Goal: Task Accomplishment & Management: Manage account settings

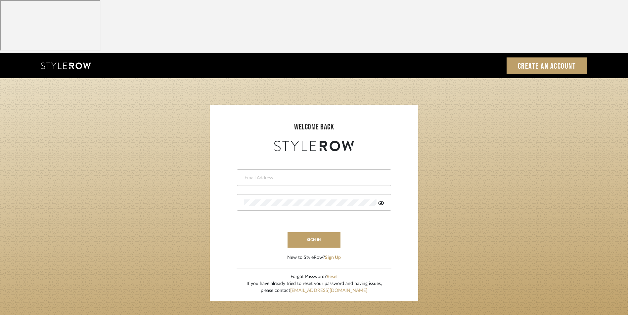
click at [314, 175] on input "email" at bounding box center [313, 178] width 139 height 7
type input "info@dmaestheticsdecor.com"
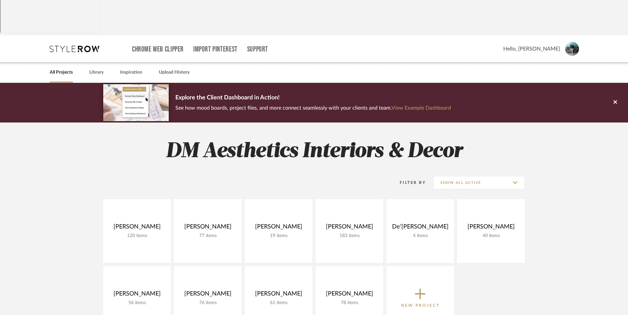
scroll to position [33, 0]
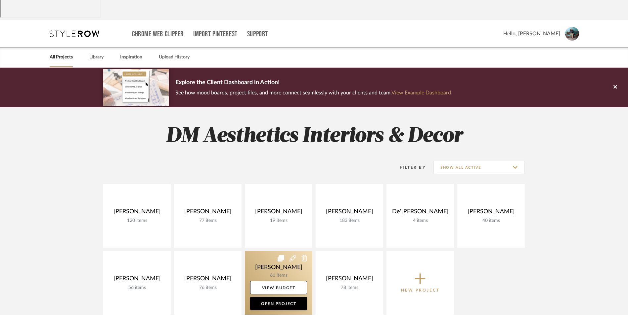
click at [269, 251] on link at bounding box center [278, 283] width 67 height 64
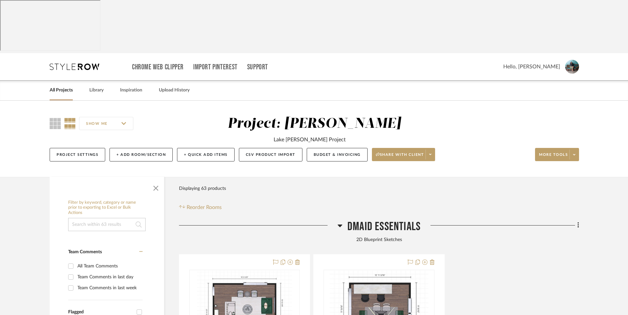
click at [342, 222] on icon at bounding box center [339, 226] width 5 height 8
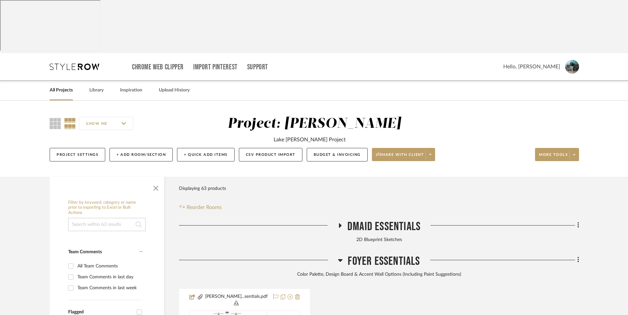
click at [339, 260] on icon at bounding box center [340, 261] width 5 height 3
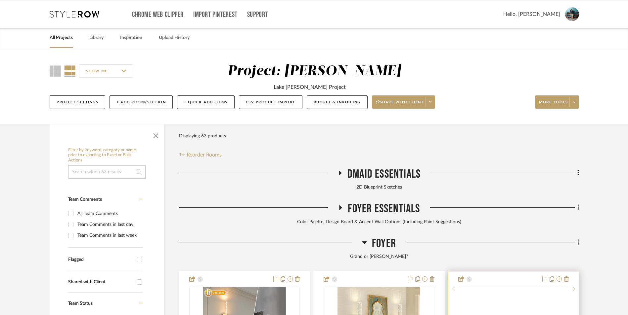
scroll to position [132, 0]
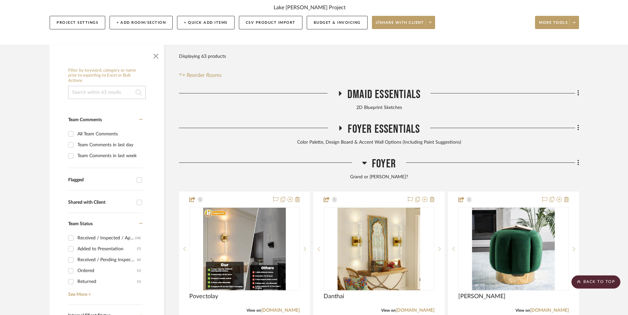
click at [364, 162] on icon at bounding box center [364, 163] width 5 height 3
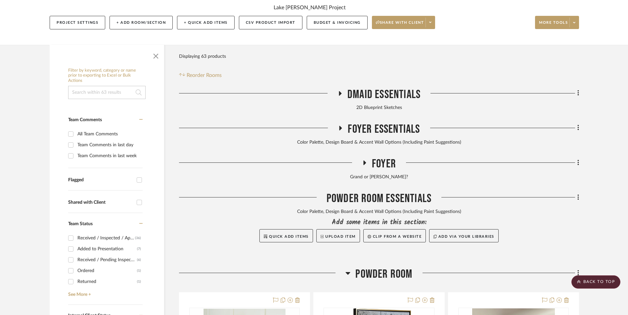
click at [364, 161] on icon at bounding box center [364, 163] width 3 height 5
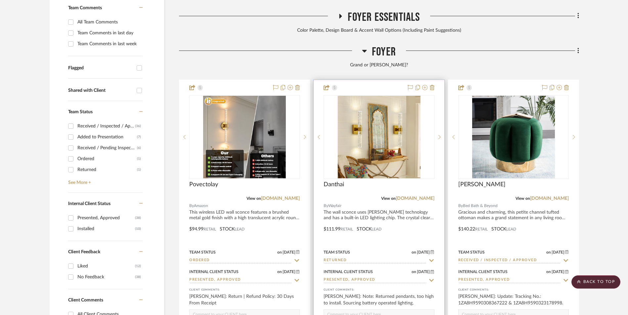
scroll to position [265, 0]
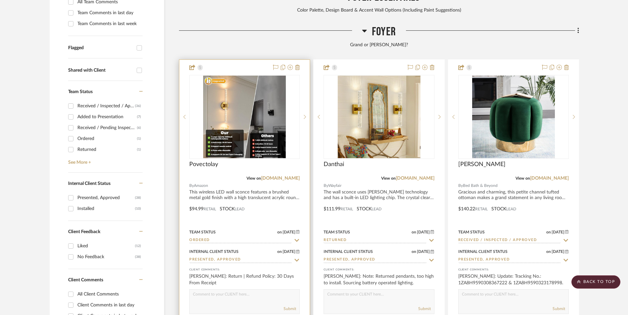
click at [226, 238] on input "Ordered" at bounding box center [240, 241] width 103 height 6
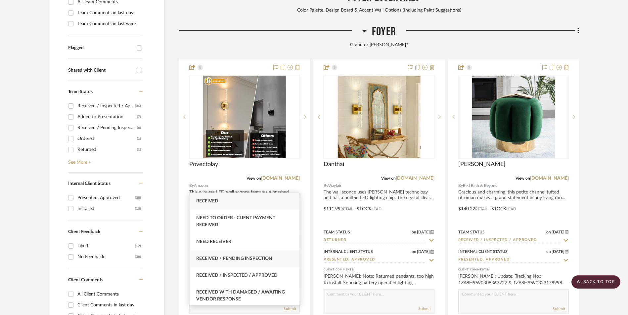
type input "rece"
click at [246, 259] on span "Received / Pending Inspection" at bounding box center [234, 259] width 76 height 5
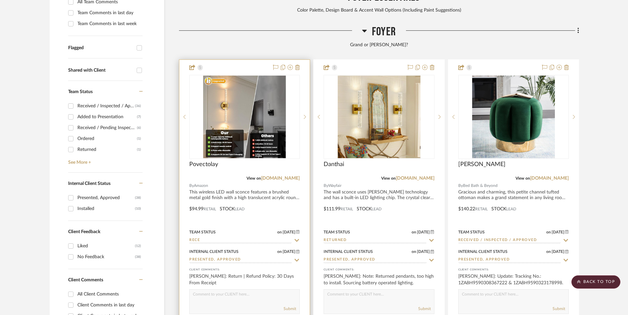
type input "[DATE]"
type input "Received / Pending Inspection"
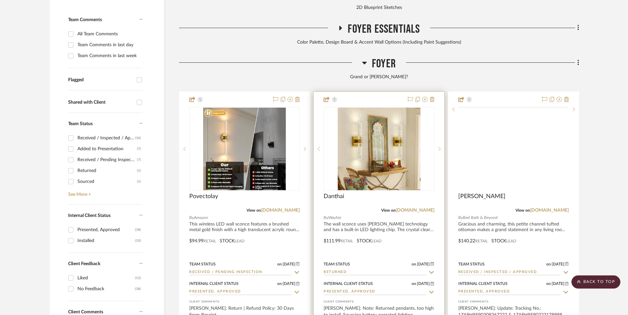
scroll to position [198, 0]
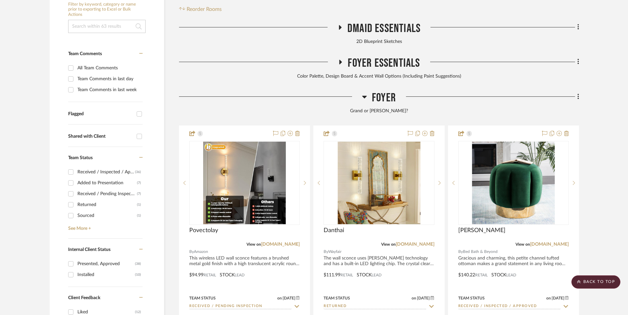
click at [363, 96] on icon at bounding box center [364, 97] width 5 height 3
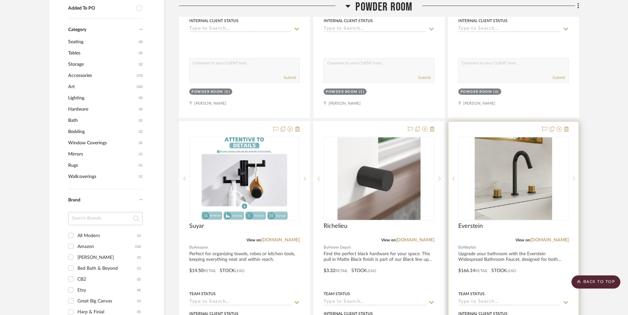
scroll to position [595, 0]
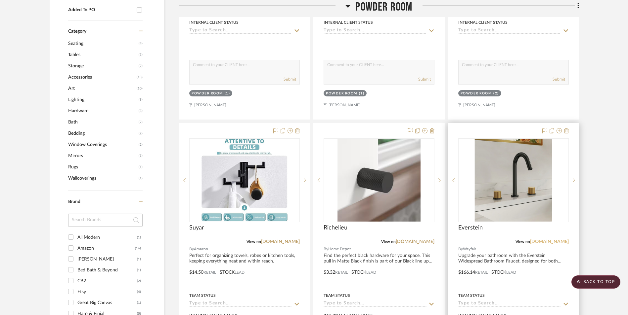
click at [555, 240] on link "[DOMAIN_NAME]" at bounding box center [549, 242] width 39 height 5
click at [531, 147] on img "0" at bounding box center [513, 180] width 77 height 83
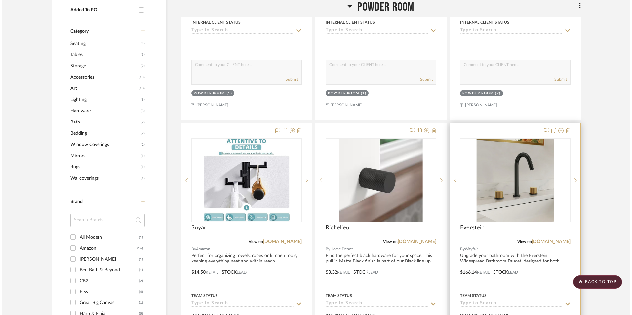
scroll to position [0, 0]
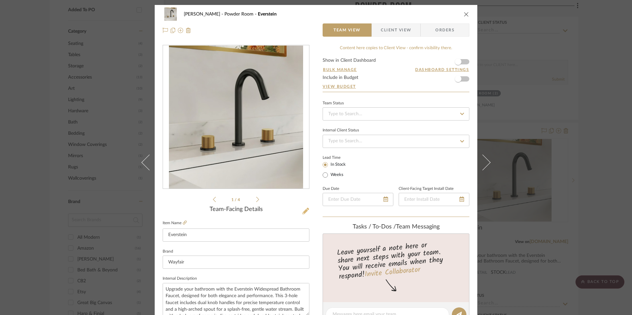
click at [303, 212] on icon at bounding box center [306, 211] width 7 height 7
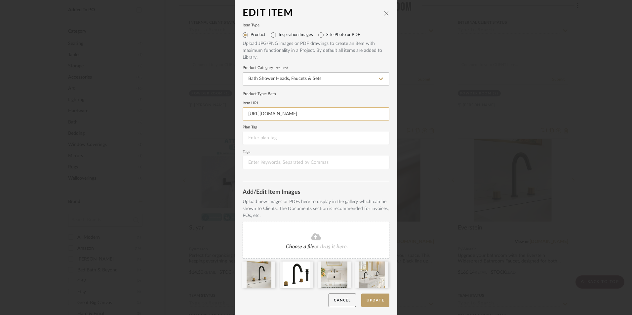
click at [306, 116] on input "[URL][DOMAIN_NAME]" at bounding box center [316, 113] width 147 height 13
click at [269, 267] on icon at bounding box center [270, 266] width 5 height 5
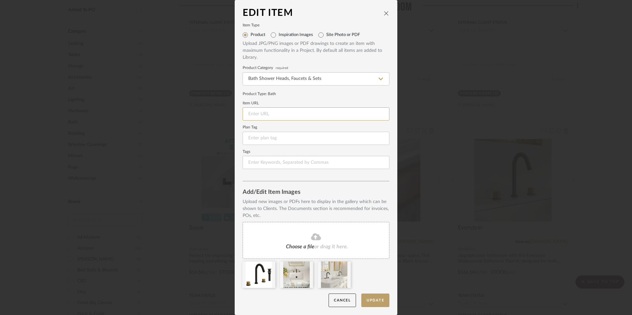
click at [0, 0] on icon at bounding box center [0, 0] width 0 height 0
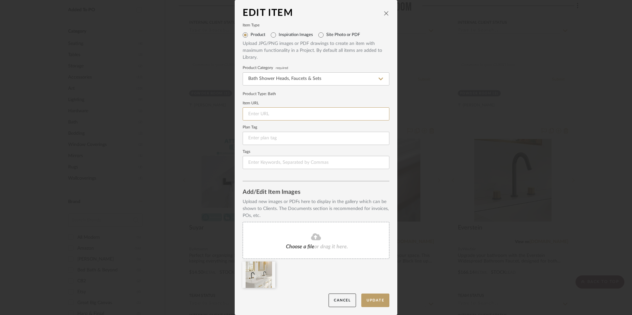
click at [0, 0] on icon at bounding box center [0, 0] width 0 height 0
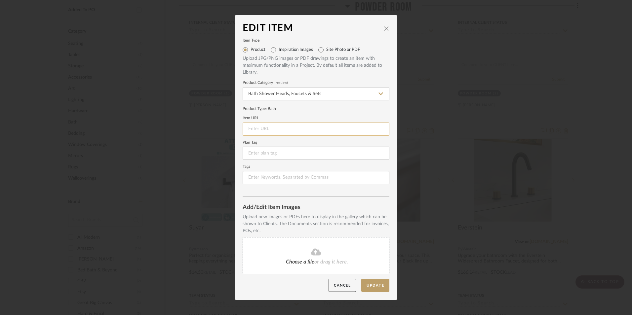
click at [315, 128] on input at bounding box center [316, 129] width 147 height 13
paste input "[URL][DOMAIN_NAME]"
type input "[URL][DOMAIN_NAME]"
click at [306, 264] on span "Choose a file" at bounding box center [300, 262] width 28 height 5
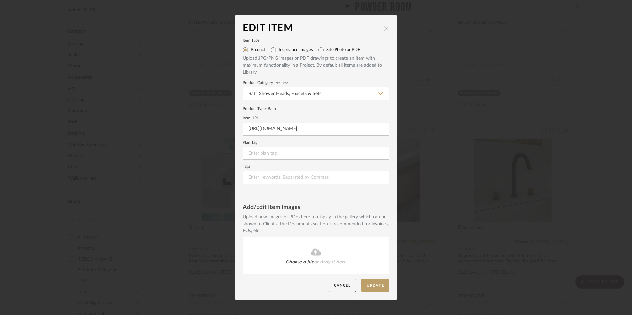
scroll to position [0, 0]
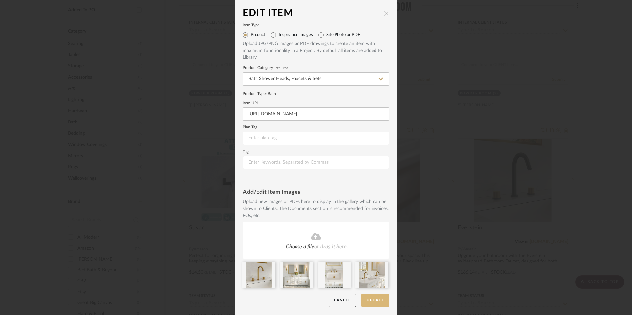
click at [370, 297] on button "Update" at bounding box center [375, 301] width 28 height 14
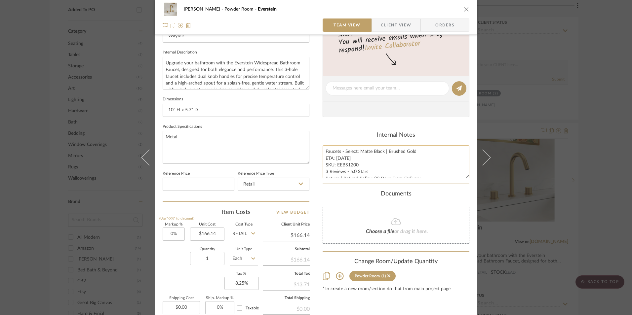
scroll to position [231, 0]
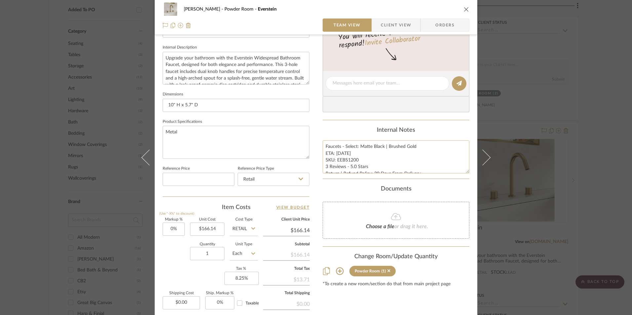
click at [366, 167] on textarea "Faucets - Select: Matte Black | Brushed Gold ETA: [DATE] SKU: EEBS1200 3 Review…" at bounding box center [396, 157] width 147 height 33
type textarea "Faucets - Select: Matte Black | Brushed Gold ETA: [DATE] SKU: EEBS1200 3 Review…"
type input "166.14"
click at [204, 230] on input "166.14" at bounding box center [207, 229] width 34 height 13
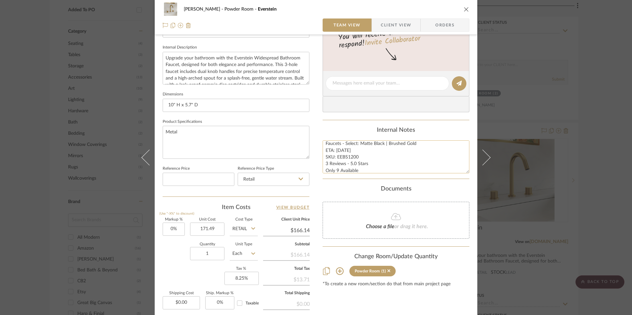
type input "$171.49"
drag, startPoint x: 387, startPoint y: 149, endPoint x: 393, endPoint y: 148, distance: 6.1
click at [388, 149] on textarea "Faucets - Select: Matte Black | Brushed Gold ETA: [DATE] SKU: EEBS1200 3 Review…" at bounding box center [396, 157] width 147 height 33
type input "$171.49"
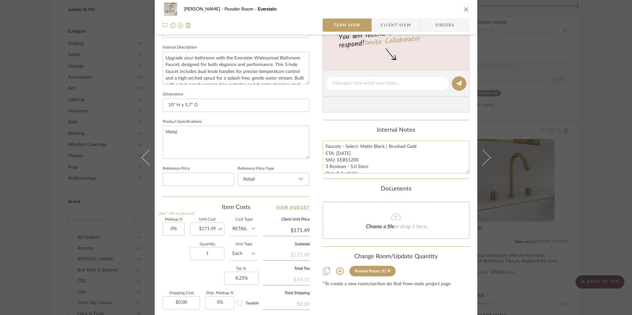
drag, startPoint x: 387, startPoint y: 143, endPoint x: 359, endPoint y: 147, distance: 28.1
click at [359, 147] on textarea "Faucets - Select: Matte Black | Brushed Gold ETA: [DATE] SKU: EEBS1200 3 Review…" at bounding box center [396, 157] width 147 height 33
type textarea "Faucets - Select: Brushed Gold ETA: [DATE] SKU: EEBS1200 3 Reviews - 5.0 Stars …"
click at [370, 134] on div "Internal Notes" at bounding box center [396, 130] width 147 height 7
click at [465, 7] on icon "close" at bounding box center [466, 9] width 5 height 5
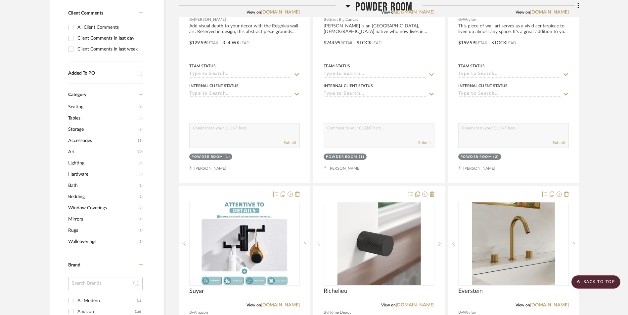
scroll to position [529, 0]
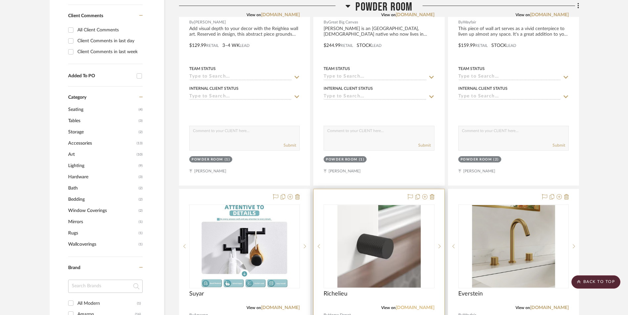
drag, startPoint x: 424, startPoint y: 257, endPoint x: 434, endPoint y: 256, distance: 9.6
click at [424, 306] on link "[DOMAIN_NAME]" at bounding box center [414, 308] width 39 height 5
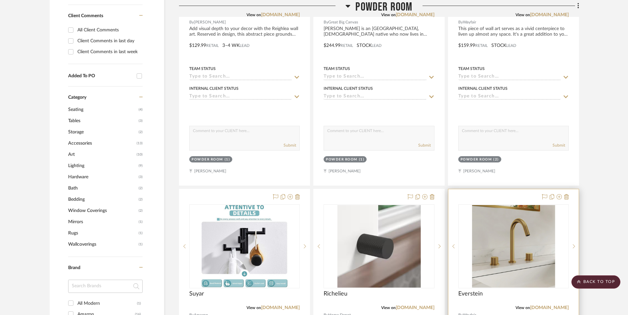
click at [491, 210] on img "0" at bounding box center [513, 246] width 83 height 83
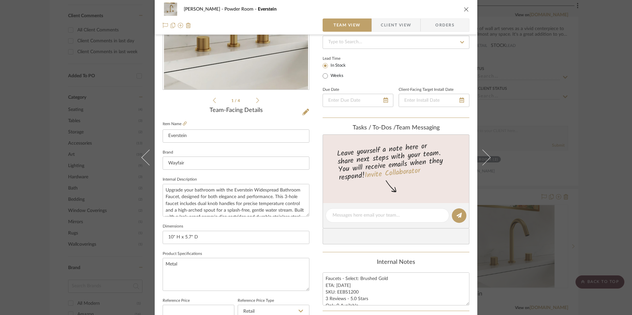
scroll to position [132, 0]
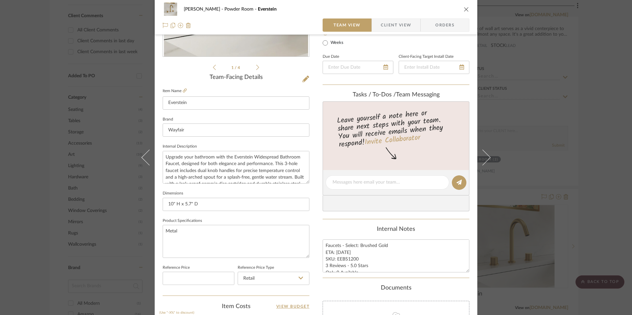
click at [589, 120] on div "[PERSON_NAME] Powder Room Everstein Team View Client View Orders 1 / 4 Team-Fac…" at bounding box center [316, 157] width 632 height 315
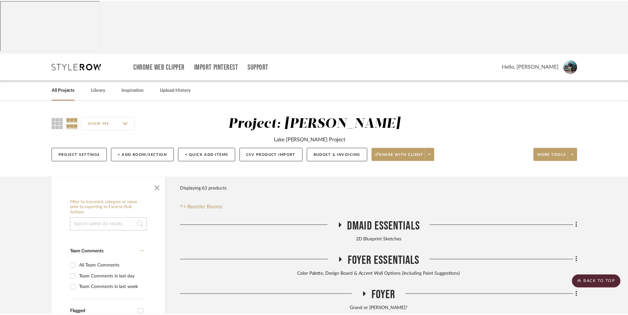
scroll to position [529, 0]
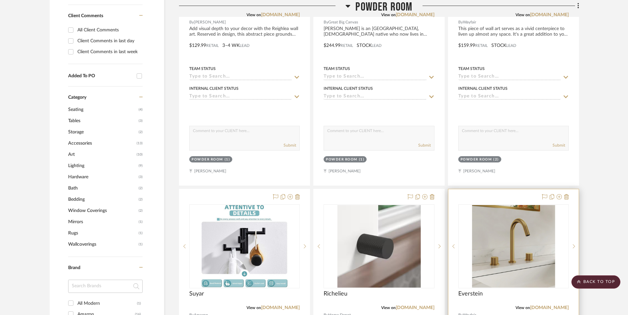
click at [511, 206] on img "0" at bounding box center [513, 246] width 83 height 83
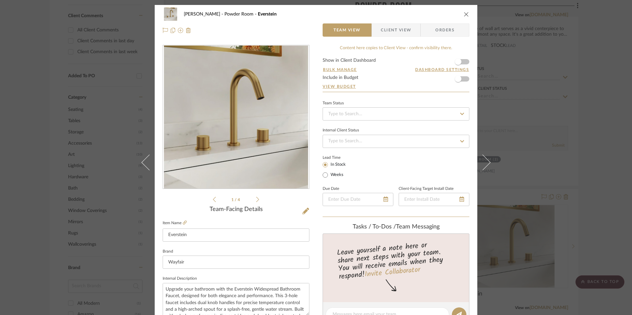
click at [257, 201] on div "1 / 4" at bounding box center [236, 124] width 147 height 159
click at [256, 199] on icon at bounding box center [257, 200] width 3 height 6
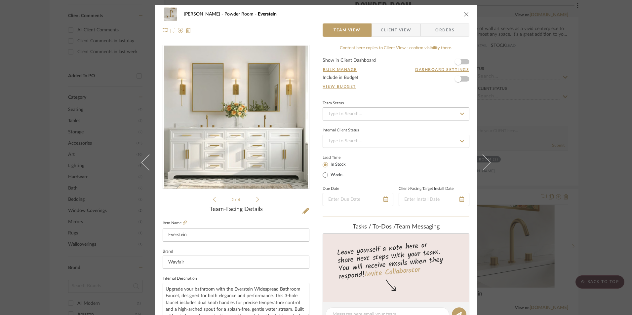
click at [256, 199] on icon at bounding box center [257, 200] width 3 height 6
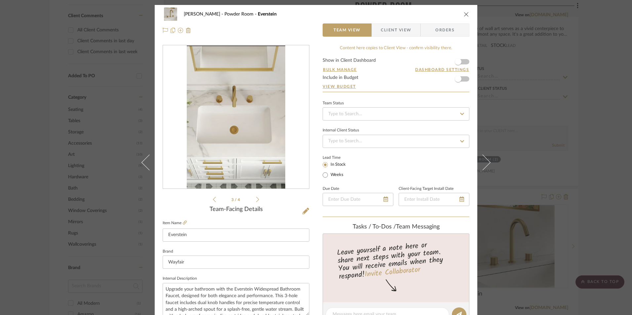
click at [256, 199] on icon at bounding box center [257, 200] width 3 height 6
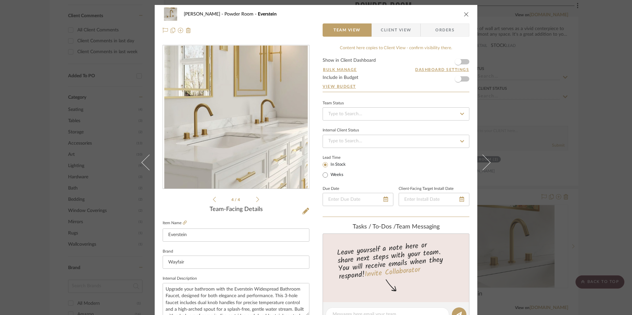
click at [256, 199] on icon at bounding box center [257, 200] width 3 height 6
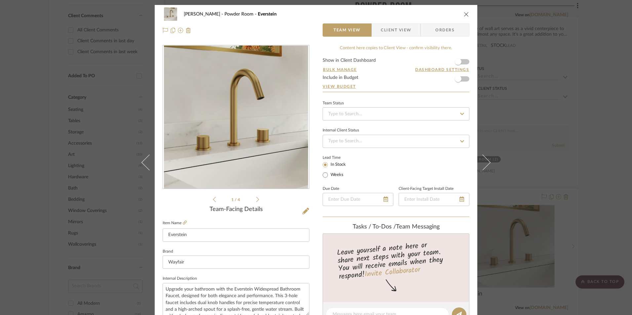
click at [616, 95] on div "[PERSON_NAME] Powder Room Everstein Team View Client View Orders 1 / 4 Team-Fac…" at bounding box center [316, 157] width 632 height 315
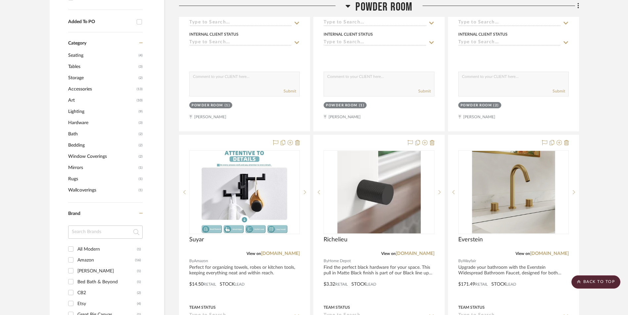
scroll to position [595, 0]
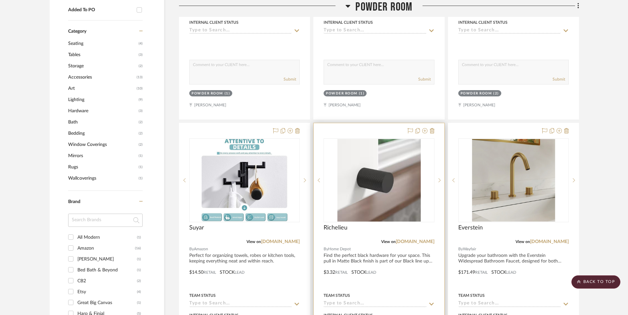
click at [391, 153] on img "0" at bounding box center [378, 180] width 83 height 83
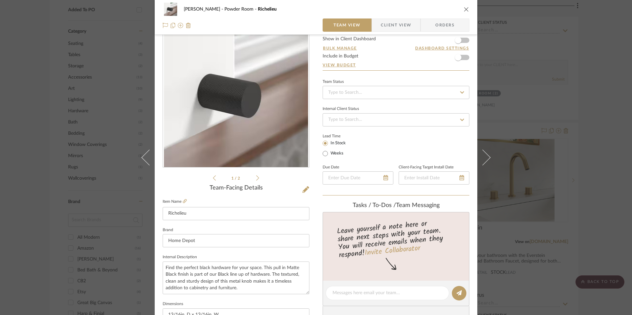
scroll to position [66, 0]
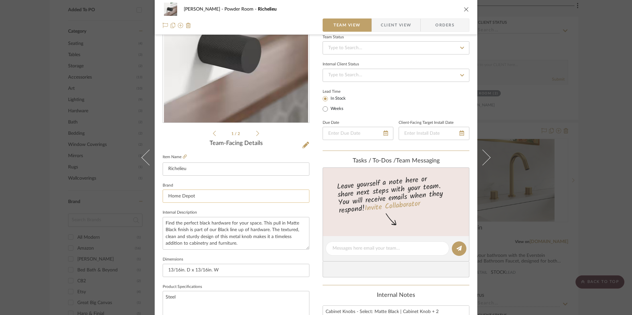
click at [199, 195] on input "Home Depot" at bounding box center [236, 196] width 147 height 13
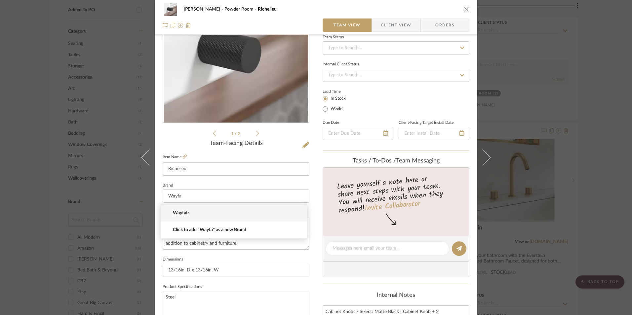
click at [197, 215] on span "Wayfair" at bounding box center [236, 214] width 127 height 6
type input "Wayfair"
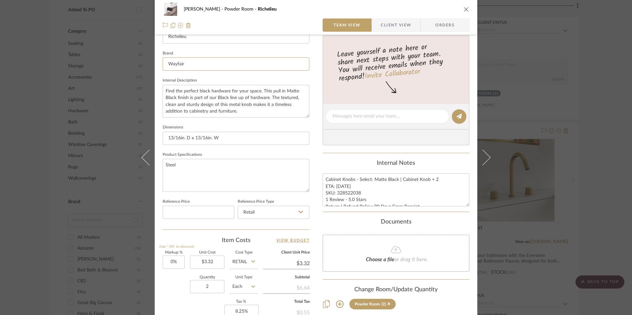
scroll to position [231, 0]
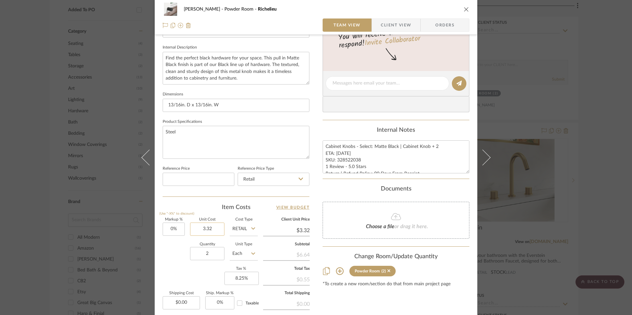
click at [200, 231] on input "3.32" at bounding box center [207, 229] width 34 height 13
type input "$8.62"
click at [214, 208] on div "Item Costs View Budget" at bounding box center [236, 208] width 147 height 8
type input "$8.62"
drag, startPoint x: 325, startPoint y: 166, endPoint x: 319, endPoint y: 166, distance: 6.3
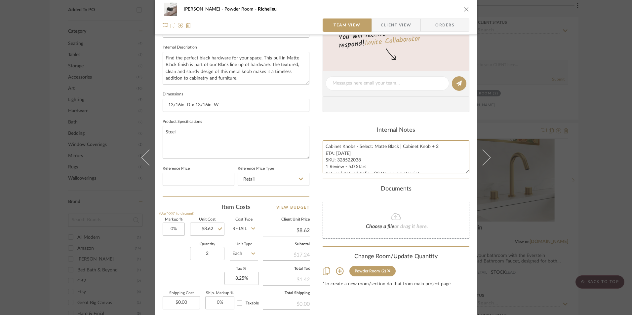
click at [324, 166] on textarea "Cabinet Knobs - Select: Matte Black | Cabinet Knob + 2 ETA: [DATE] SKU: 3285220…" at bounding box center [396, 157] width 147 height 33
click at [354, 165] on textarea "Cabinet Knobs - Select: Matte Black | Cabinet Knob + 2 ETA: [DATE] SKU: 3285220…" at bounding box center [396, 157] width 147 height 33
drag, startPoint x: 373, startPoint y: 167, endPoint x: 391, endPoint y: 173, distance: 18.3
click at [373, 167] on textarea "Cabinet Knobs - Select: Matte Black | Cabinet Knob + 2 ETA: [DATE] SKU: 3285220…" at bounding box center [396, 157] width 147 height 33
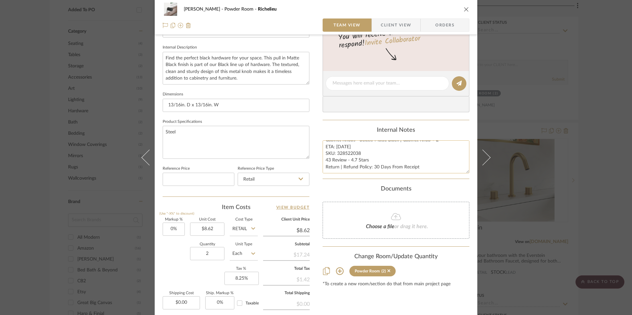
drag, startPoint x: 410, startPoint y: 167, endPoint x: 401, endPoint y: 167, distance: 8.6
click at [401, 167] on textarea "Cabinet Knobs - Select: Matte Black | Cabinet Knob + 2 ETA: [DATE] SKU: 3285220…" at bounding box center [396, 157] width 147 height 33
type textarea "Cabinet Knobs - Select: Matte Black | Cabinet Knob + 2 ETA: [DATE] SKU: 3285220…"
drag, startPoint x: 376, startPoint y: 127, endPoint x: 352, endPoint y: 136, distance: 24.7
click at [376, 127] on div "Internal Notes" at bounding box center [396, 130] width 147 height 7
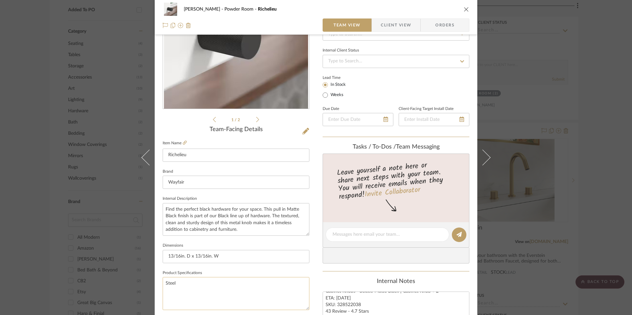
scroll to position [33, 0]
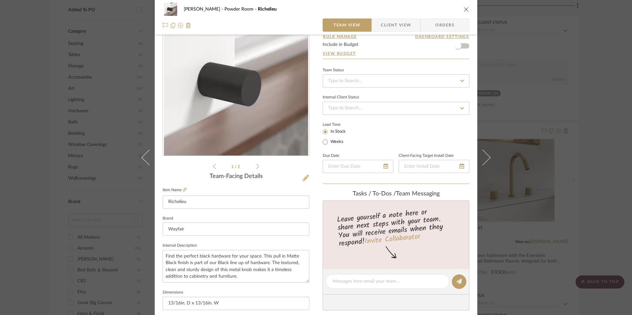
click at [304, 179] on icon at bounding box center [306, 178] width 7 height 7
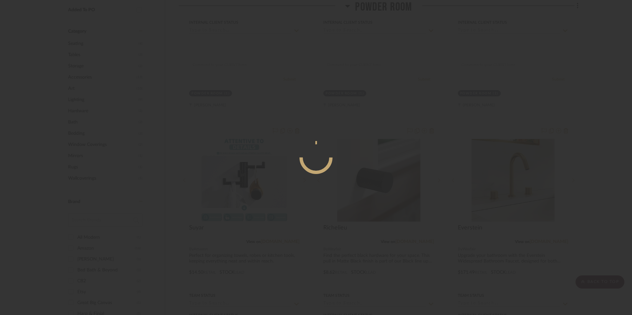
scroll to position [0, 0]
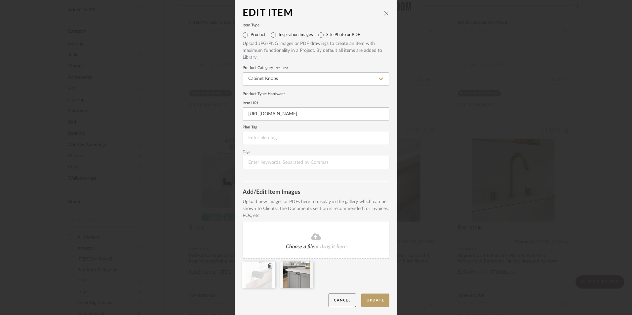
click at [269, 266] on icon at bounding box center [270, 266] width 5 height 5
click at [268, 265] on icon at bounding box center [270, 266] width 5 height 5
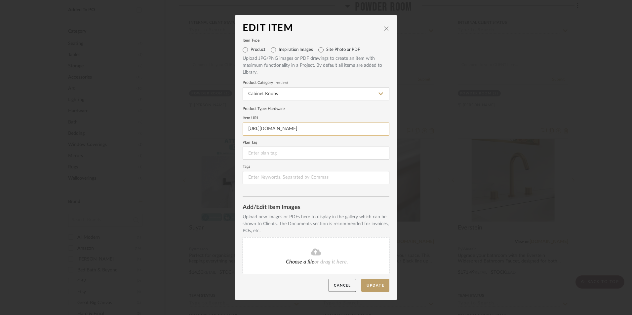
click at [285, 129] on input "[URL][DOMAIN_NAME]" at bounding box center [316, 129] width 147 height 13
paste input "[URL][DOMAIN_NAME]"
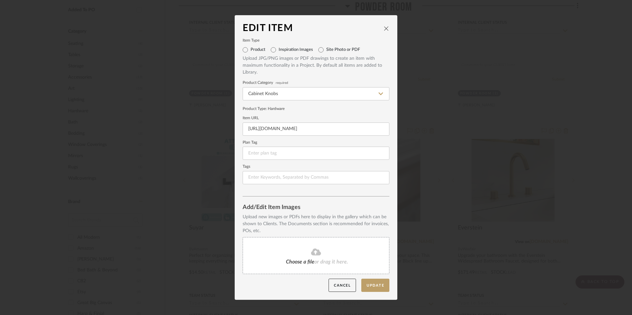
type input "[URL][DOMAIN_NAME]"
click at [299, 105] on form "Item Type Product Inspiration Images Site Photo or PDF Upload JPG/PNG images or…" at bounding box center [316, 111] width 147 height 145
click at [304, 261] on span "Choose a file" at bounding box center [300, 262] width 28 height 5
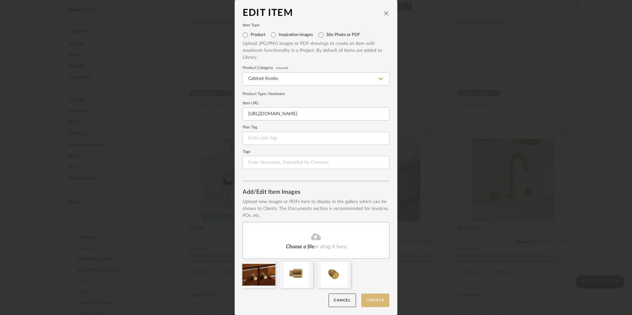
click at [371, 301] on button "Update" at bounding box center [375, 301] width 28 height 14
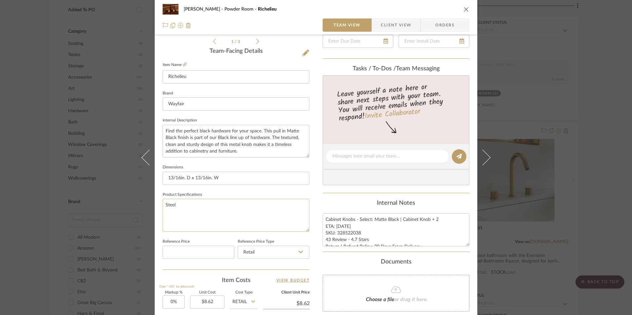
scroll to position [165, 0]
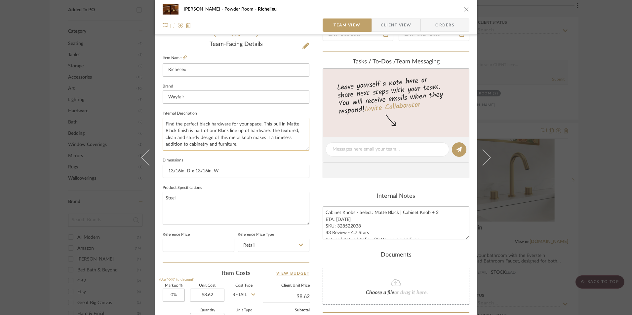
click at [184, 127] on textarea "Find the perfect black hardware for your space. This pull in Matte Black finish…" at bounding box center [236, 134] width 147 height 33
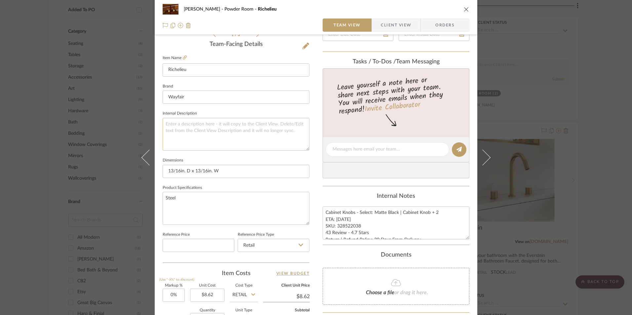
paste textarea "Origins 3/4 Round Knob collection represents our tried and true hardware design…"
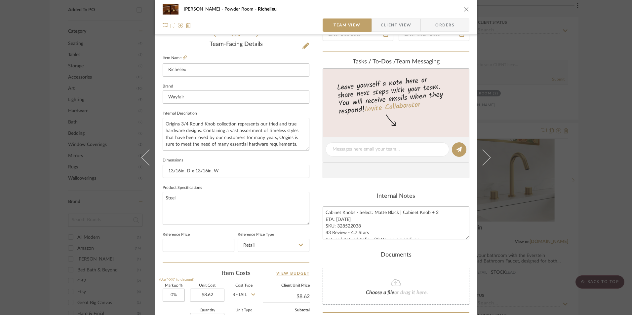
type textarea "Origins 3/4 Round Knob collection represents our tried and true hardware design…"
click at [198, 111] on fieldset "Internal Description Origins 3/4 Round Knob collection represents our tried and…" at bounding box center [236, 130] width 147 height 42
click at [181, 71] on input "Richelieu" at bounding box center [236, 69] width 147 height 13
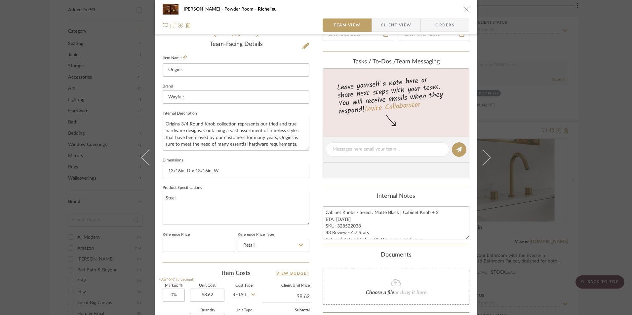
type input "Origins"
click at [310, 110] on div "[PERSON_NAME] Powder Room Richelieu Team View Client View Orders 1 / 3 Team-Fac…" at bounding box center [316, 145] width 323 height 611
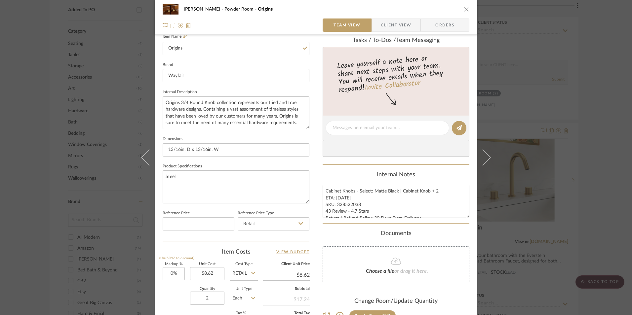
scroll to position [198, 0]
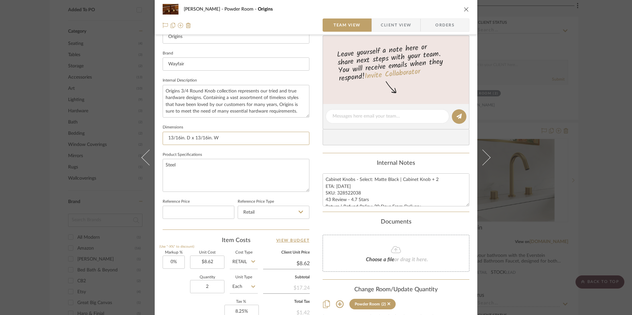
drag, startPoint x: 185, startPoint y: 138, endPoint x: 156, endPoint y: 138, distance: 29.1
click at [156, 138] on div "[PERSON_NAME] Powder Room Origins Team View Client View Orders 1 / 3 Team-Facin…" at bounding box center [316, 112] width 323 height 611
paste input "0.75''"
drag, startPoint x: 205, startPoint y: 139, endPoint x: 188, endPoint y: 138, distance: 17.6
click at [188, 138] on input "0.75'' D x 13/16in. W" at bounding box center [236, 138] width 147 height 13
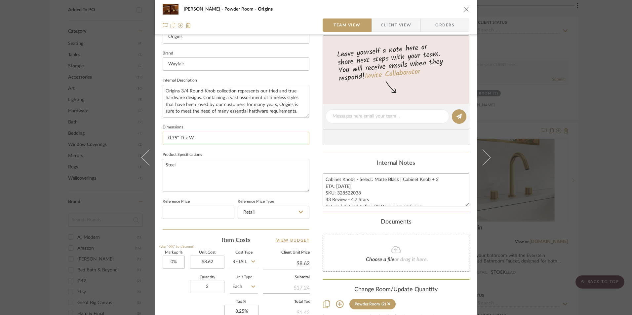
paste input "0.75''"
type input "0.75'' D x 0.75'' W"
click at [201, 129] on fieldset "Dimensions 0.75'' D x 0.75'' W" at bounding box center [236, 134] width 147 height 22
click at [178, 172] on textarea "Steel" at bounding box center [236, 175] width 147 height 33
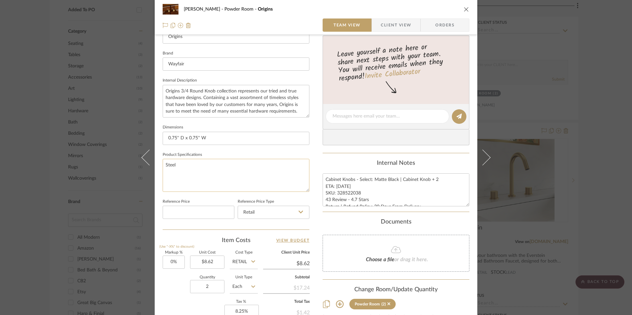
click at [178, 172] on textarea "Steel" at bounding box center [236, 175] width 147 height 33
type textarea "Aluminum"
click at [243, 153] on fieldset "Product Specifications Aluminum" at bounding box center [236, 171] width 147 height 42
click at [342, 186] on textarea "Cabinet Knobs - Select: Matte Black | Cabinet Knob + 2 ETA: [DATE] SKU: 3285220…" at bounding box center [396, 190] width 147 height 33
type textarea "Cabinet Knobs - Select: Matte Black | Cabinet Knob + 2 ETA: [DATE] SKU: 3285220…"
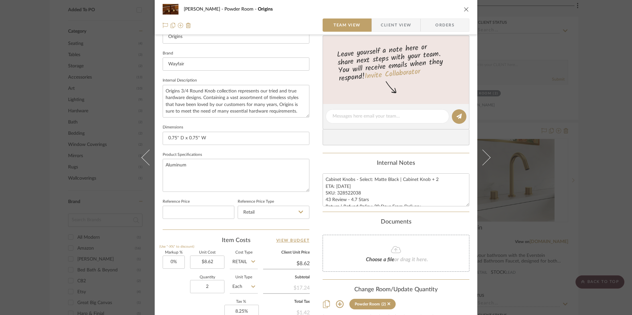
click at [351, 165] on div "Internal Notes" at bounding box center [396, 163] width 147 height 7
drag, startPoint x: 427, startPoint y: 179, endPoint x: 370, endPoint y: 181, distance: 56.6
click at [370, 181] on textarea "Cabinet Knobs - Select: Matte Black | Cabinet Knob + 2 ETA: [DATE] SKU: 3285220…" at bounding box center [396, 190] width 147 height 33
click at [377, 180] on textarea "Cabinet Knobs - Select + 2 ETA: [DATE] SKU: 328522038 43 Review - 4.7 Stars Ret…" at bounding box center [396, 190] width 147 height 33
type textarea "Cabinet Knobs - Select 2 ETA: [DATE] SKU: 328522038 43 Review - 4.7 Stars Retur…"
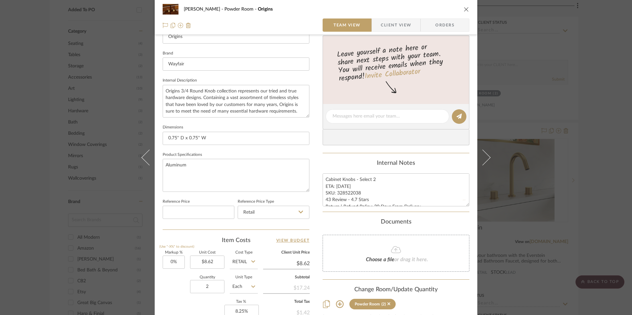
click at [375, 166] on div "Internal Notes" at bounding box center [396, 163] width 147 height 7
click at [352, 188] on textarea "Cabinet Knobs - Select 2 ETA: [DATE] SKU: 328522038 43 Review - 4.7 Stars Retur…" at bounding box center [396, 190] width 147 height 33
drag, startPoint x: 358, startPoint y: 187, endPoint x: 336, endPoint y: 185, distance: 22.2
click at [336, 185] on textarea "Cabinet Knobs - Select 2 ETA: [DATE] SKU: 328522038 43 Review - 4.7 Stars Retur…" at bounding box center [396, 190] width 147 height 33
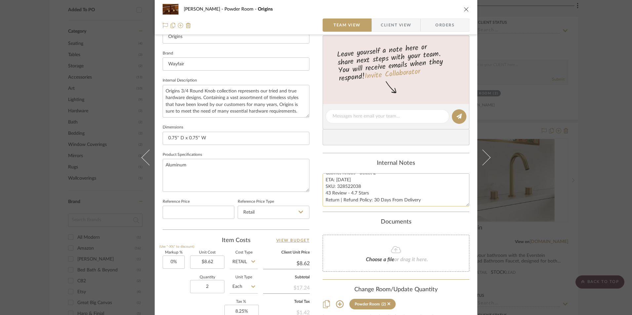
paste textarea "CPAA1323"
type textarea "Cabinet Knobs - Select 2 ETA: [DATE] SKU: CPAA1323 43 Review - 4.7 Stars Return…"
click at [377, 161] on div "Internal Notes" at bounding box center [396, 163] width 147 height 7
click at [440, 29] on span "Orders" at bounding box center [445, 25] width 34 height 13
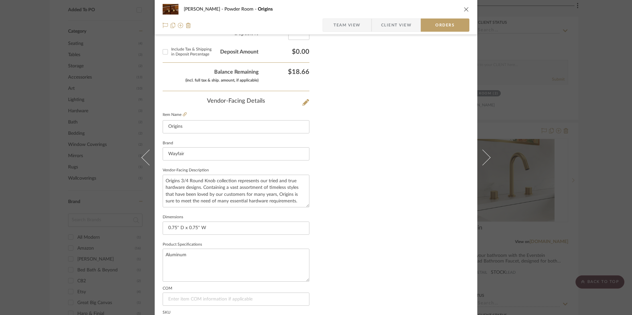
scroll to position [388, 0]
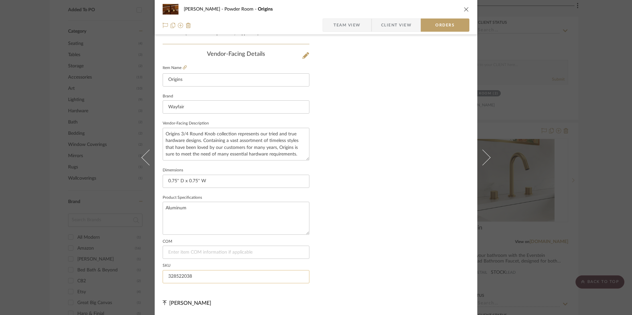
click at [188, 274] on input "328522038" at bounding box center [236, 276] width 147 height 13
paste input "CPAA1323"
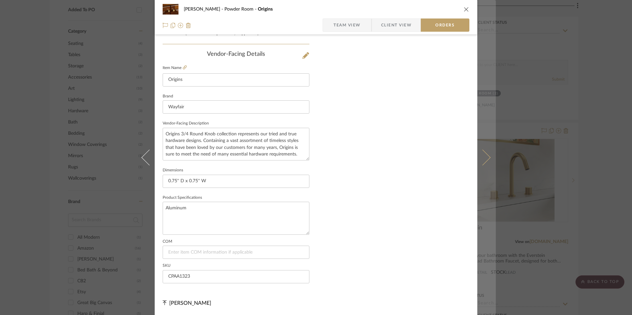
type input "CPAA1323"
click at [477, 178] on button at bounding box center [486, 157] width 19 height 315
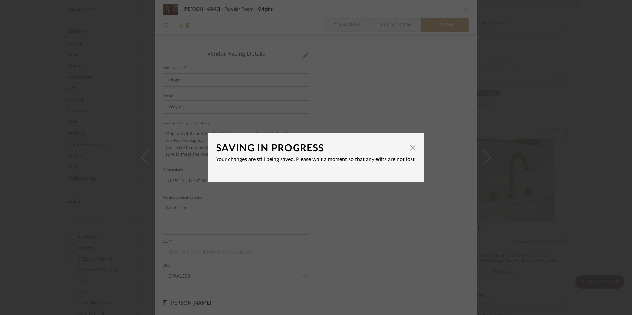
click at [407, 149] on span "button" at bounding box center [412, 147] width 13 height 13
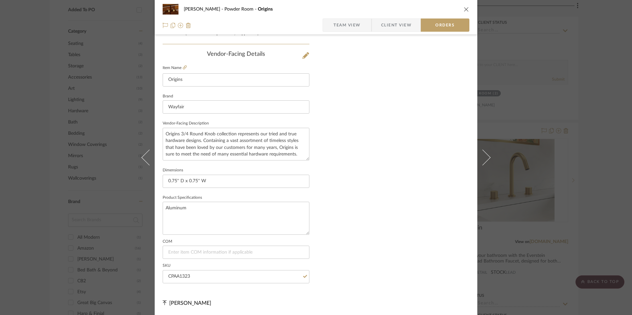
click at [351, 21] on span "Team View" at bounding box center [347, 25] width 27 height 13
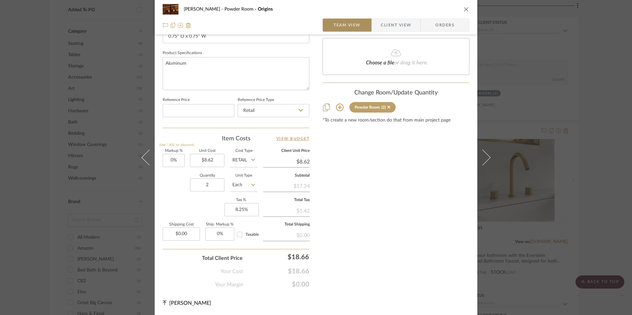
scroll to position [300, 0]
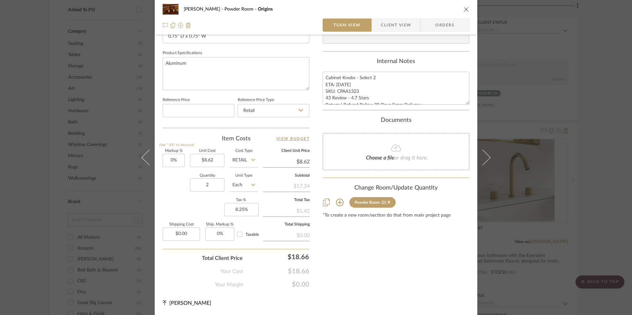
click at [464, 9] on icon "close" at bounding box center [466, 9] width 5 height 5
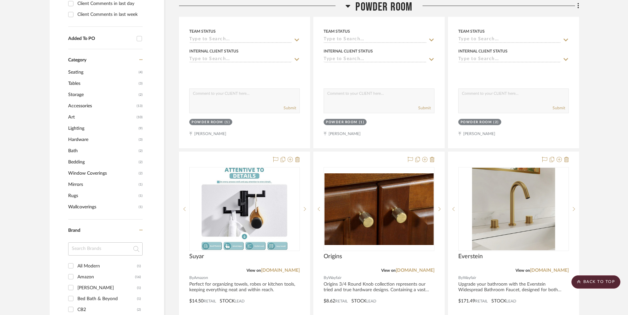
scroll to position [562, 0]
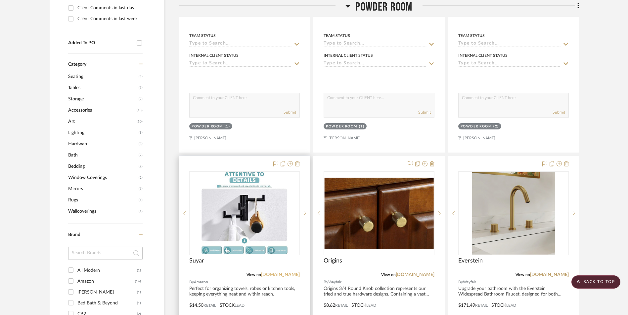
click at [277, 273] on link "[DOMAIN_NAME]" at bounding box center [280, 275] width 39 height 5
click at [262, 172] on img at bounding box center [244, 213] width 86 height 83
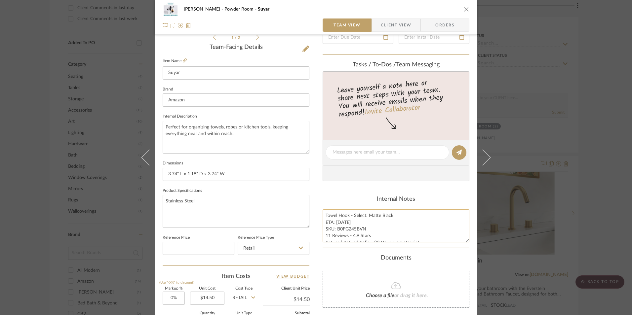
scroll to position [165, 0]
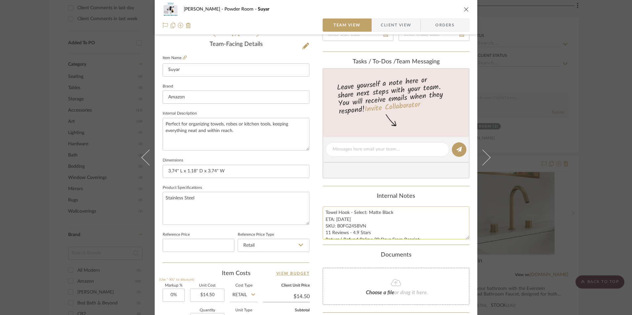
drag, startPoint x: 391, startPoint y: 213, endPoint x: 367, endPoint y: 211, distance: 23.9
click at [367, 211] on textarea "Towel Hook - Select: Matte Black ETA: [DATE] SKU: B0FG24SBVN 11 Reviews - 4.9 S…" at bounding box center [396, 223] width 147 height 33
type textarea "Towel Hook - Select: Brushed Gold ETA: [DATE] SKU: B0FG24SBVN 11 Reviews - 4.9 …"
click at [370, 192] on div "Content here copies to Client View - confirm visibility there. Show in Client D…" at bounding box center [396, 152] width 147 height 544
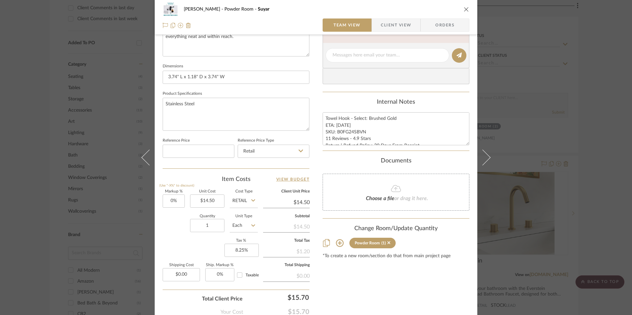
scroll to position [265, 0]
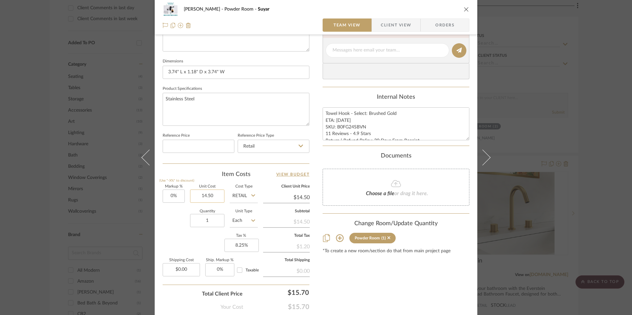
click at [208, 195] on input "14.50" at bounding box center [207, 196] width 34 height 13
type input "$15.60"
click at [215, 180] on div "Item Costs View Budget Markup % (Use "-X%" to discount) 0% Unit Cost $15.60 Cos…" at bounding box center [236, 248] width 147 height 154
type input "$15.60"
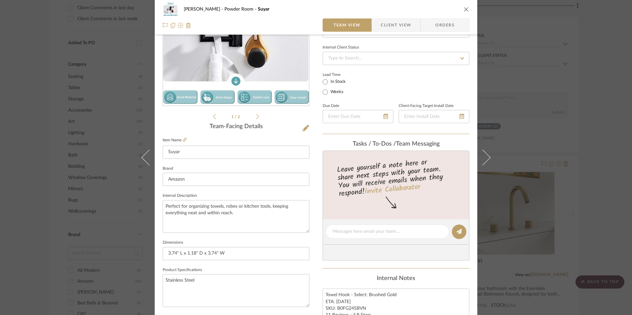
scroll to position [66, 0]
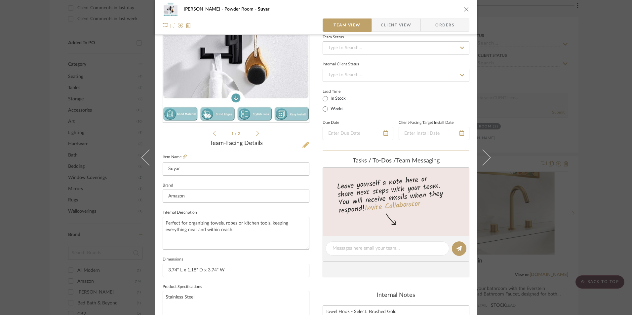
click at [303, 146] on icon at bounding box center [306, 145] width 7 height 7
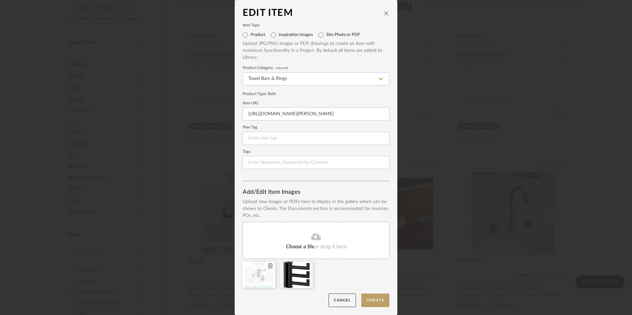
click at [268, 267] on icon at bounding box center [270, 266] width 5 height 5
click at [0, 0] on icon at bounding box center [0, 0] width 0 height 0
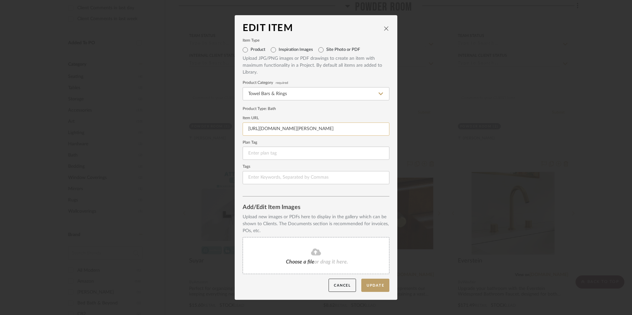
click at [297, 130] on input "[URL][DOMAIN_NAME][PERSON_NAME]" at bounding box center [316, 129] width 147 height 13
paste input "[URL][DOMAIN_NAME][PERSON_NAME]"
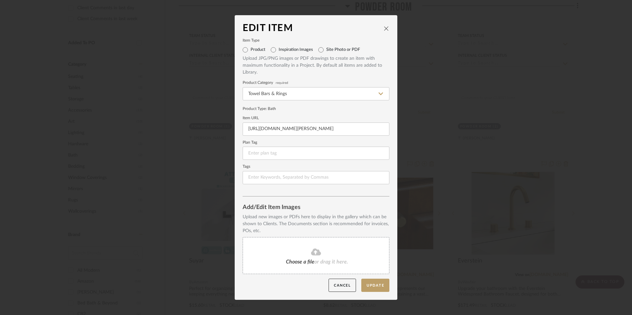
type input "[URL][DOMAIN_NAME][PERSON_NAME]"
click at [309, 114] on form "Item Type Product Inspiration Images Site Photo or PDF Upload JPG/PNG images or…" at bounding box center [316, 111] width 147 height 145
click at [301, 254] on fa-icon at bounding box center [316, 252] width 60 height 9
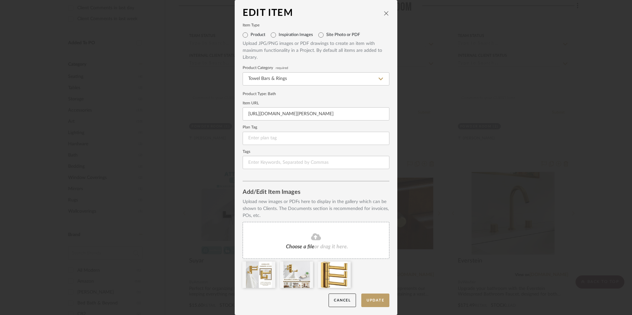
drag, startPoint x: 369, startPoint y: 297, endPoint x: 372, endPoint y: 291, distance: 6.7
click at [369, 296] on button "Update" at bounding box center [375, 301] width 28 height 14
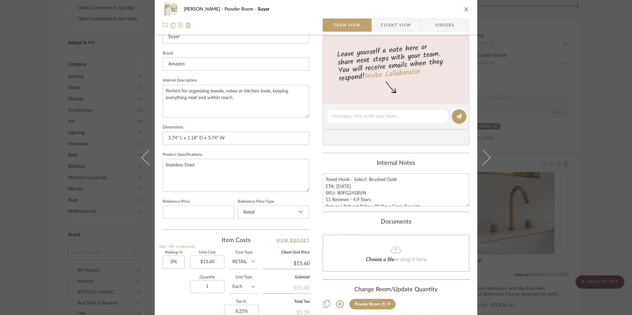
scroll to position [298, 0]
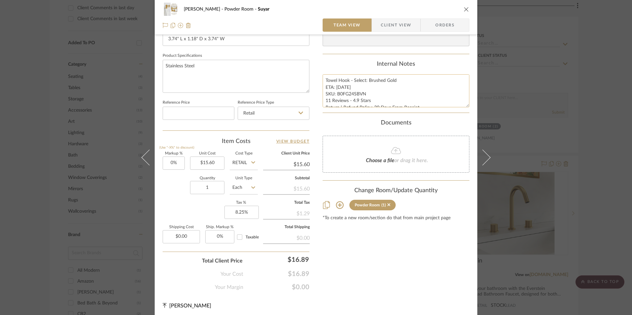
click at [354, 95] on textarea "Towel Hook - Select: Brushed Gold ETA: [DATE] SKU: B0FG24SBVN 11 Reviews - 4.9 …" at bounding box center [396, 90] width 147 height 33
drag, startPoint x: 363, startPoint y: 94, endPoint x: 335, endPoint y: 94, distance: 28.4
click at [335, 94] on textarea "Towel Hook - Select: Brushed Gold ETA: [DATE] SKU: B0FG24SBVN 11 Reviews - 4.9 …" at bounding box center [396, 90] width 147 height 33
paste textarea "5PX14"
type textarea "Towel Hook - Select: Brushed Gold ETA: [DATE] SKU: B0FG25PX14 11 Reviews - 4.9 …"
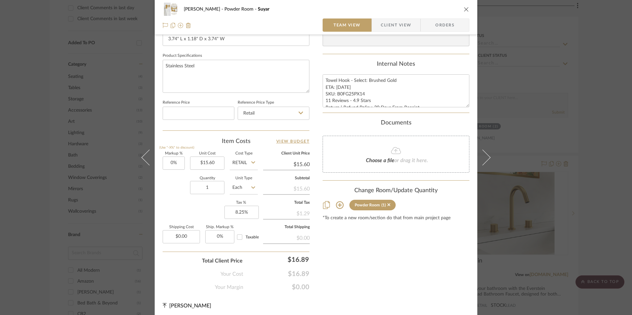
click at [336, 70] on div "Internal Notes Towel Hook - Select: Brushed Gold ETA: [DATE] SKU: B0FG25PX14 11…" at bounding box center [396, 84] width 147 height 47
click at [441, 21] on span "Orders" at bounding box center [445, 25] width 34 height 13
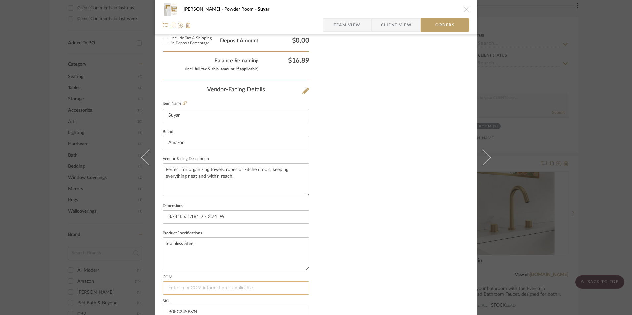
scroll to position [388, 0]
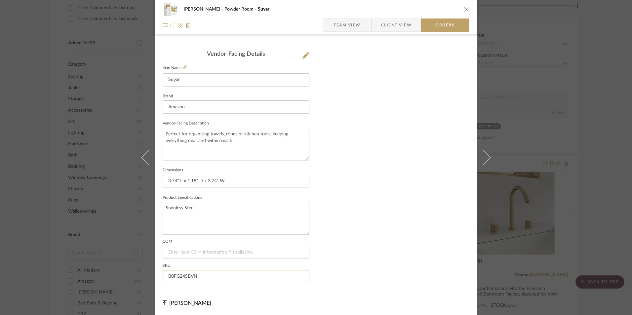
click at [189, 276] on input "B0FG24SBVN" at bounding box center [236, 276] width 147 height 13
paste input "5PX14"
type input "B0FG25PX14"
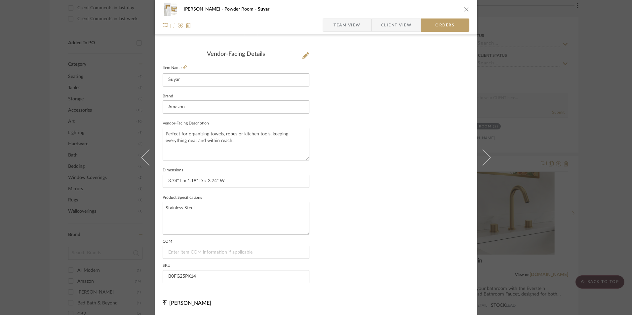
click at [337, 26] on span "Team View" at bounding box center [347, 25] width 27 height 13
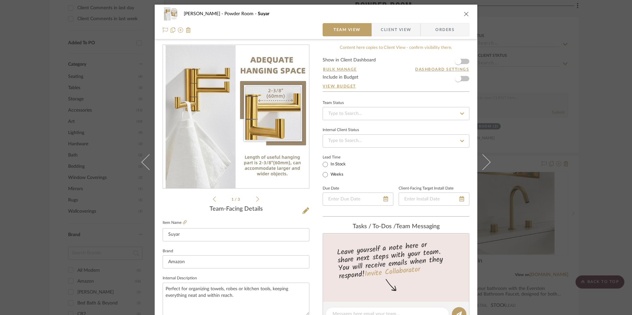
scroll to position [0, 0]
click at [464, 15] on button "close" at bounding box center [467, 14] width 6 height 6
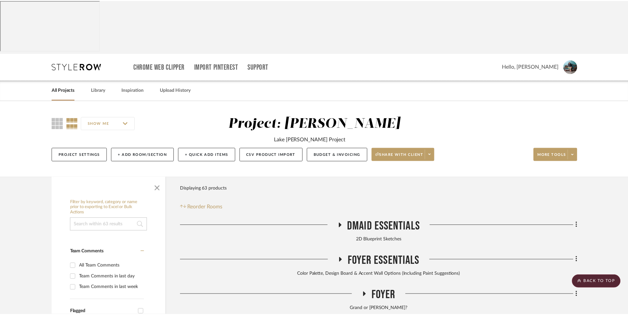
scroll to position [562, 0]
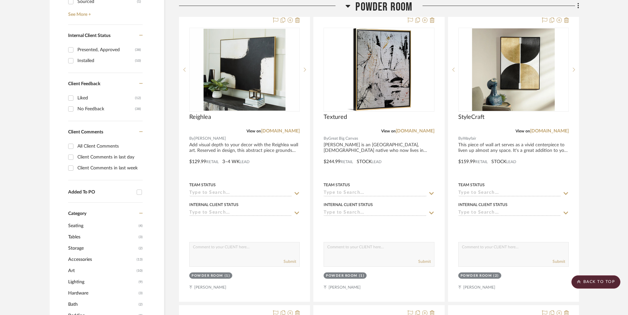
scroll to position [397, 0]
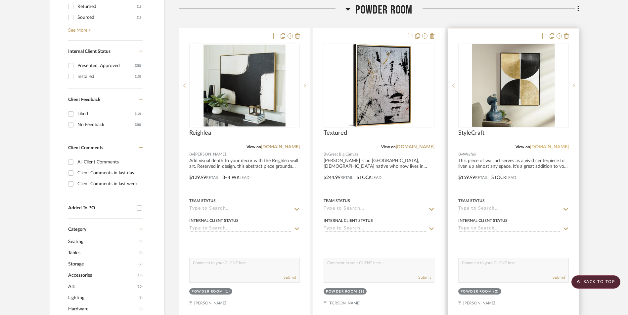
click at [558, 145] on link "[DOMAIN_NAME]" at bounding box center [549, 147] width 39 height 5
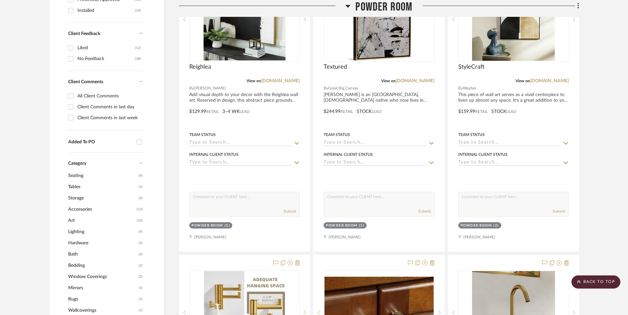
scroll to position [265, 0]
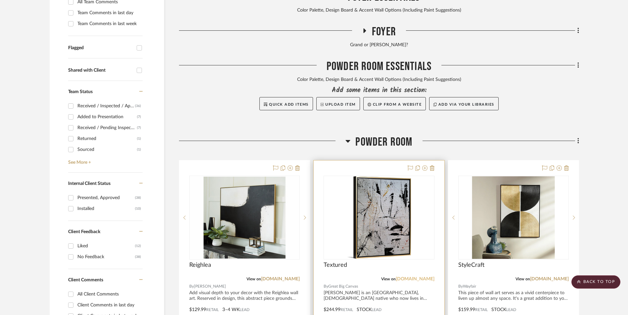
click at [404, 277] on link "[DOMAIN_NAME]" at bounding box center [414, 279] width 39 height 5
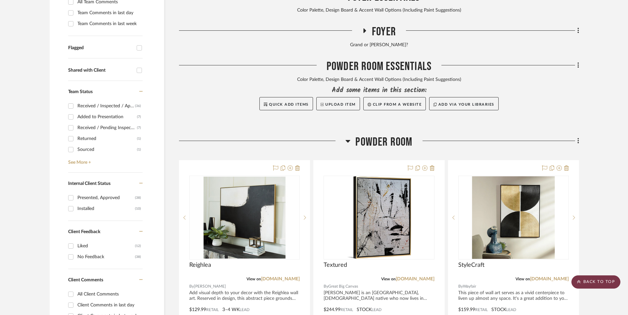
click at [602, 285] on scroll-to-top-button "BACK TO TOP" at bounding box center [595, 282] width 49 height 13
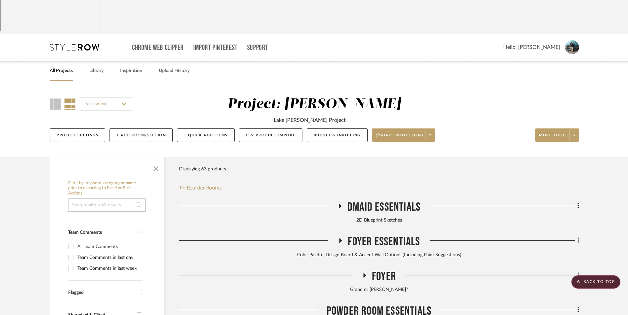
scroll to position [0, 0]
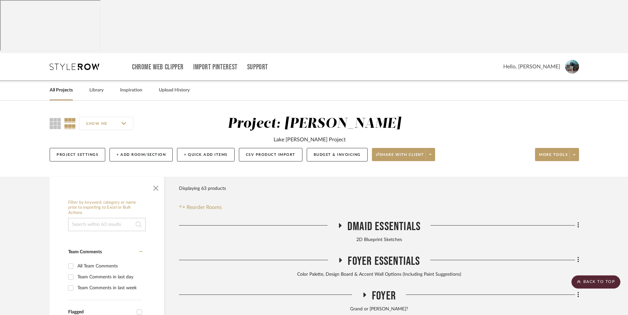
drag, startPoint x: 60, startPoint y: 35, endPoint x: 87, endPoint y: 38, distance: 27.3
click at [60, 86] on link "All Projects" at bounding box center [61, 90] width 23 height 9
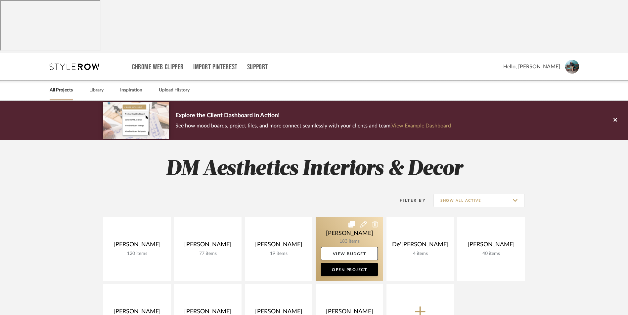
click at [337, 217] on link at bounding box center [348, 249] width 67 height 64
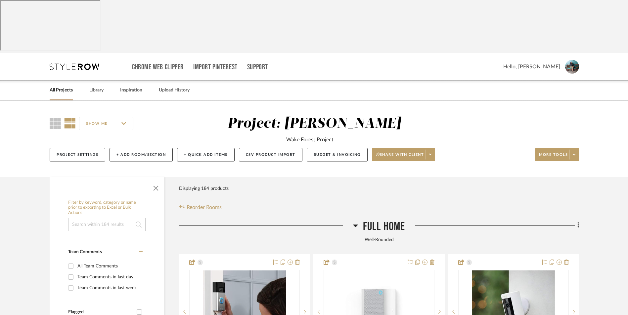
click at [355, 225] on icon at bounding box center [355, 226] width 5 height 3
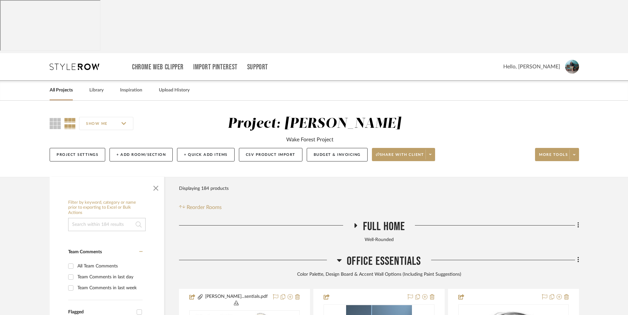
click at [340, 257] on icon at bounding box center [339, 261] width 5 height 8
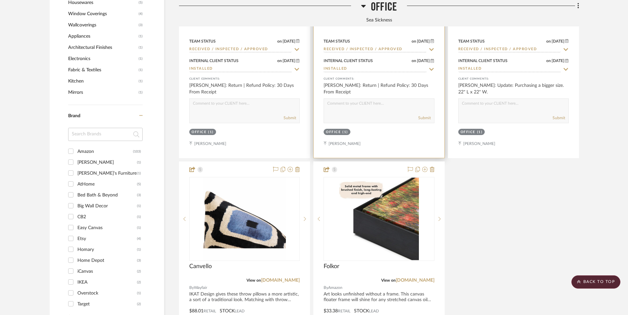
scroll to position [761, 0]
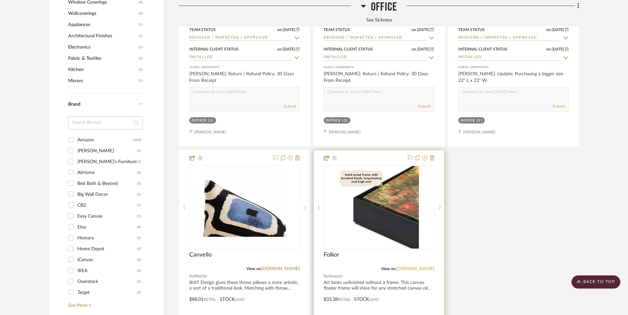
click at [421, 267] on link "[DOMAIN_NAME]" at bounding box center [414, 269] width 39 height 5
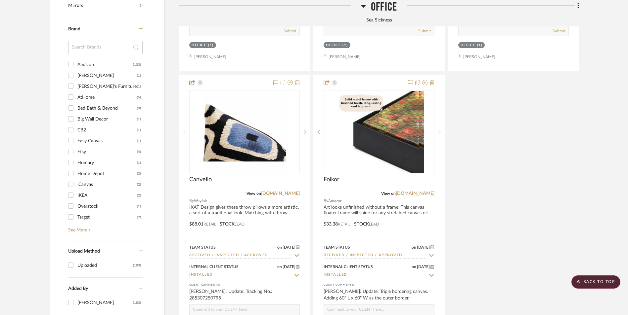
scroll to position [959, 0]
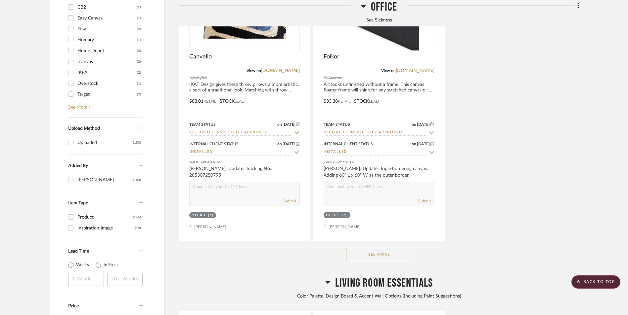
click at [393, 248] on button "See More" at bounding box center [379, 254] width 66 height 13
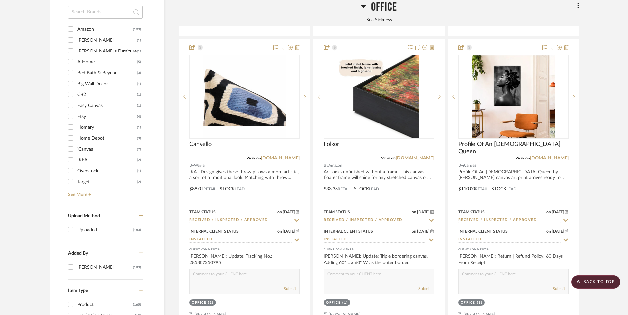
scroll to position [860, 0]
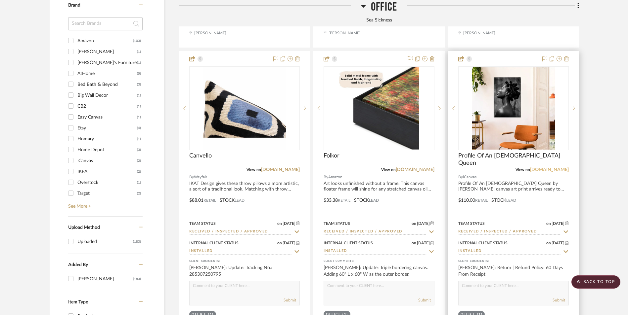
click at [564, 168] on link "[DOMAIN_NAME]" at bounding box center [549, 170] width 39 height 5
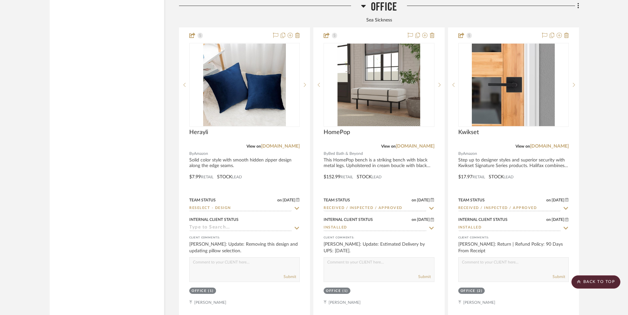
scroll to position [1521, 0]
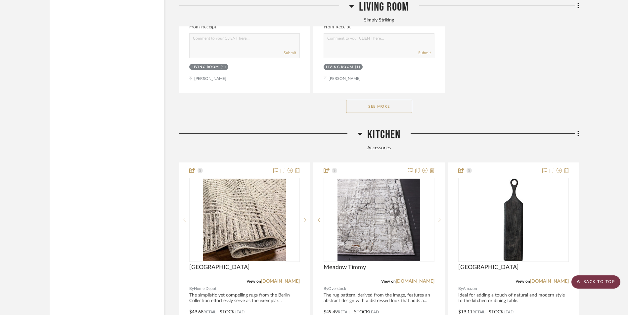
click at [601, 278] on scroll-to-top-button "BACK TO TOP" at bounding box center [595, 282] width 49 height 13
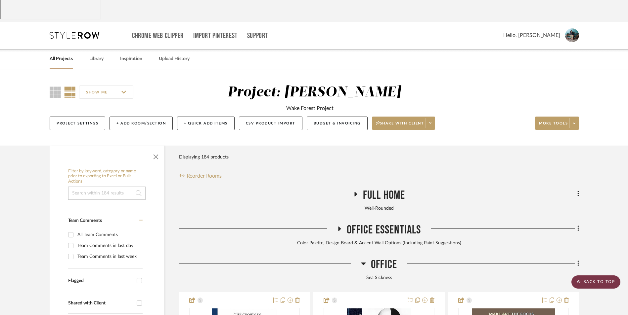
scroll to position [0, 0]
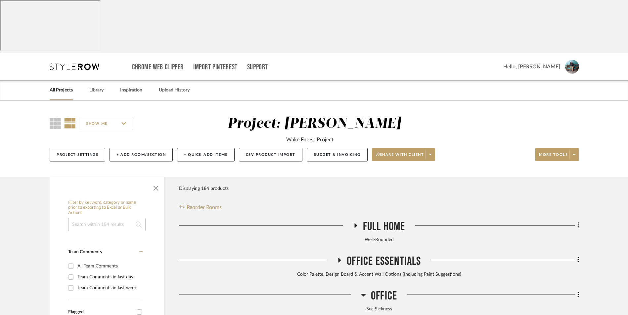
click at [62, 86] on link "All Projects" at bounding box center [61, 90] width 23 height 9
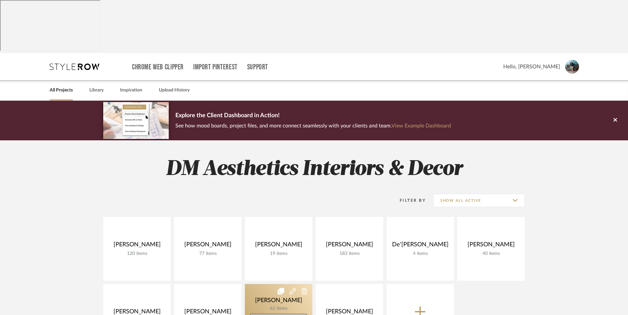
click at [265, 284] on link at bounding box center [278, 316] width 67 height 64
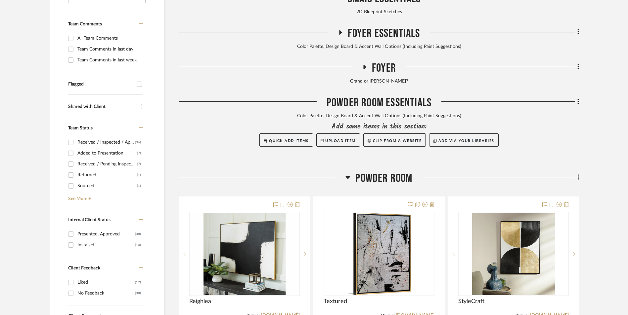
scroll to position [298, 0]
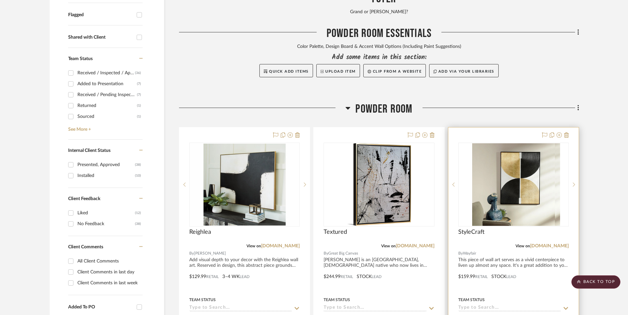
click at [509, 148] on img at bounding box center [513, 185] width 83 height 83
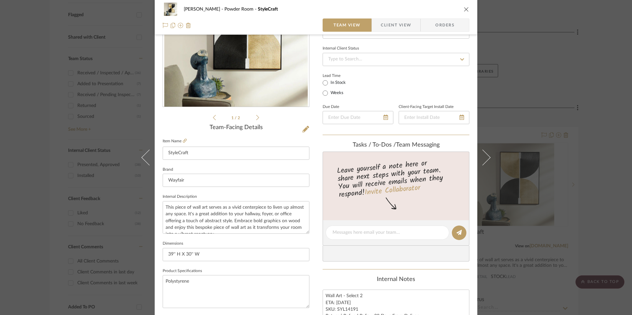
scroll to position [165, 0]
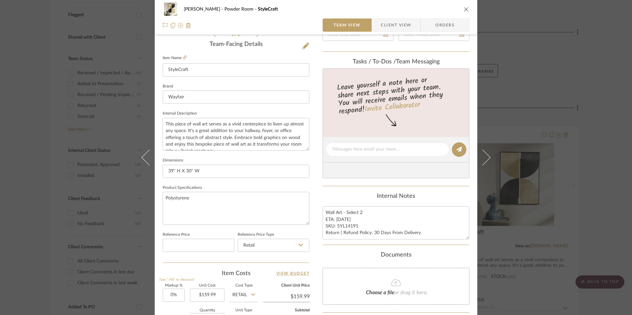
click at [606, 186] on div "[PERSON_NAME] Powder Room StyleCraft Team View Client View Orders 1 / 2 Team-Fa…" at bounding box center [316, 157] width 632 height 315
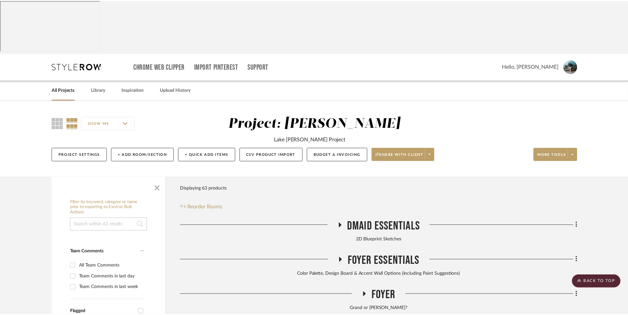
scroll to position [298, 0]
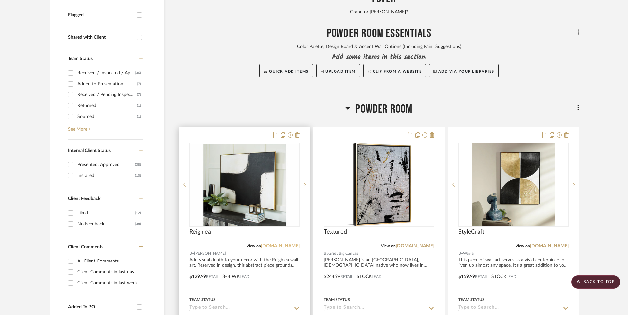
click at [281, 244] on link "[DOMAIN_NAME]" at bounding box center [280, 246] width 39 height 5
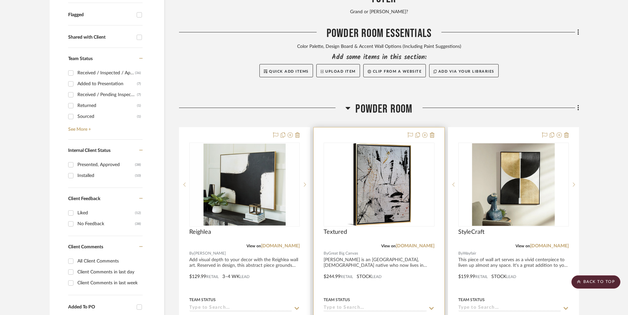
click at [435, 128] on div at bounding box center [378, 272] width 130 height 289
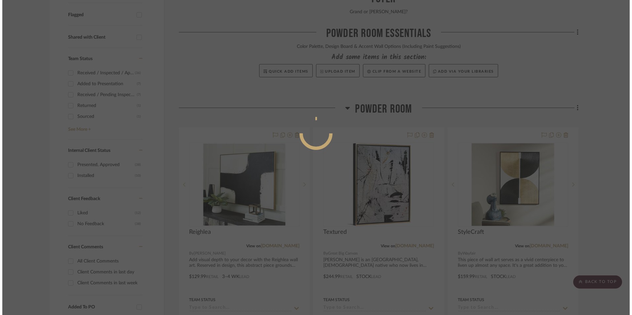
scroll to position [0, 0]
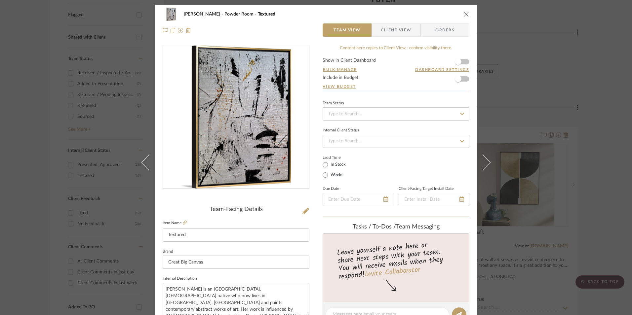
click at [465, 15] on icon "close" at bounding box center [466, 14] width 5 height 5
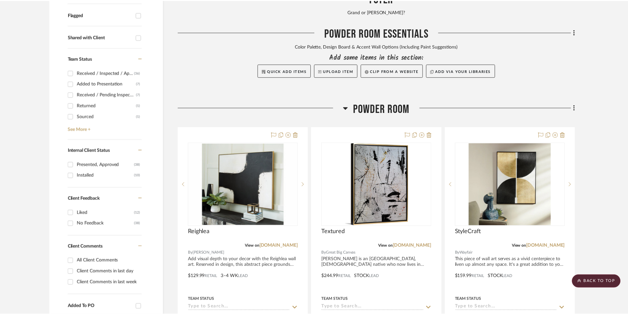
scroll to position [298, 0]
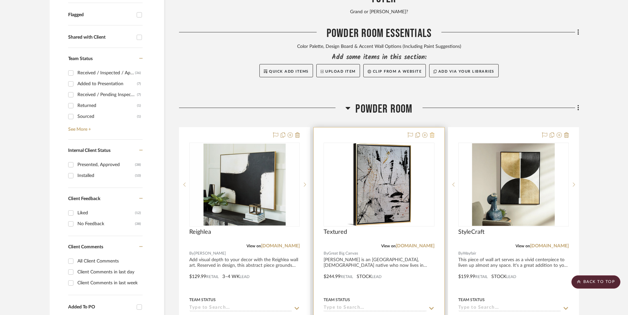
click at [431, 133] on icon at bounding box center [432, 135] width 5 height 5
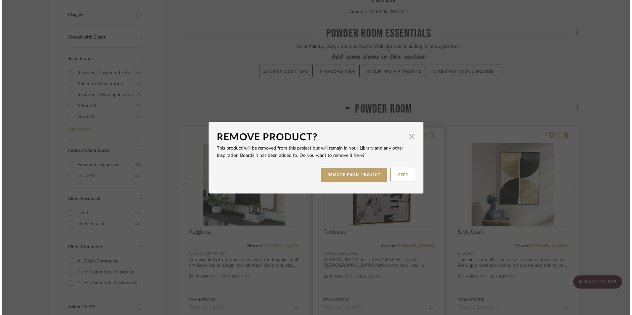
scroll to position [0, 0]
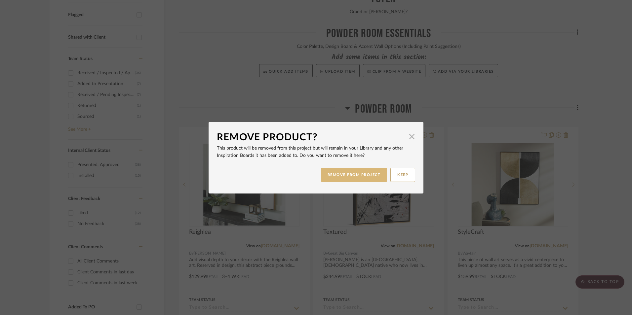
click at [356, 178] on button "REMOVE FROM PROJECT" at bounding box center [354, 175] width 66 height 14
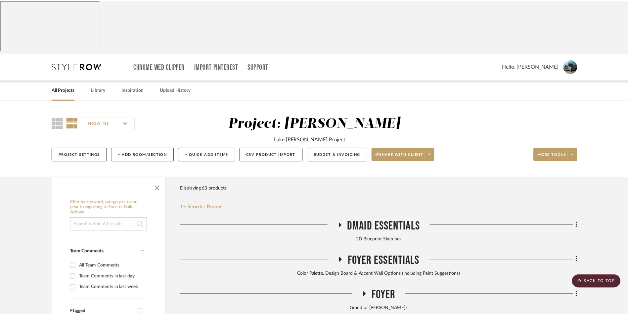
scroll to position [298, 0]
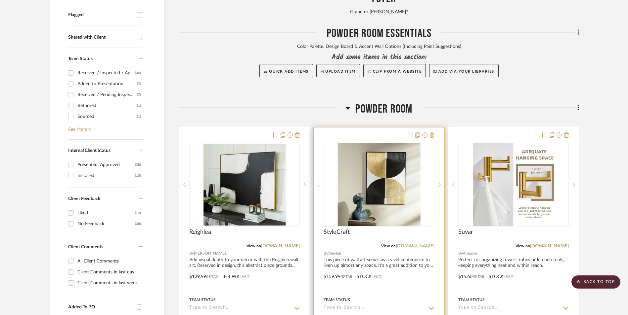
click at [432, 133] on icon at bounding box center [432, 135] width 5 height 5
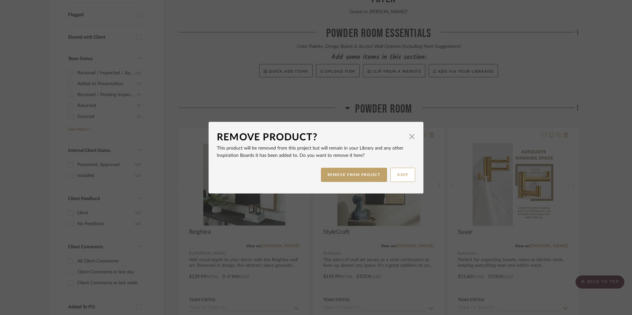
click at [368, 172] on button "REMOVE FROM PROJECT" at bounding box center [354, 175] width 66 height 14
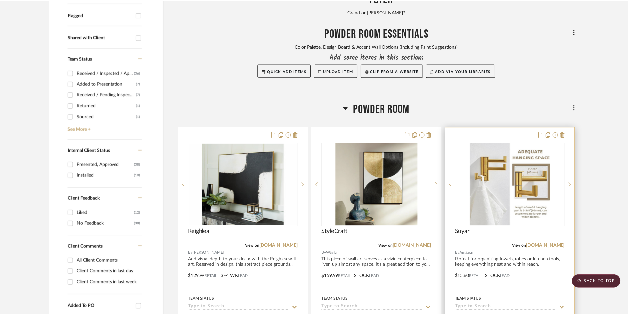
scroll to position [298, 0]
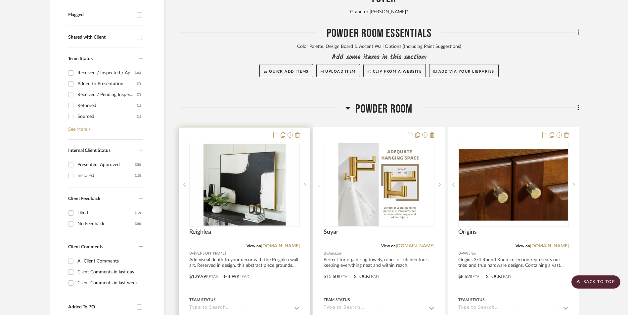
click at [245, 157] on img "0" at bounding box center [244, 185] width 109 height 82
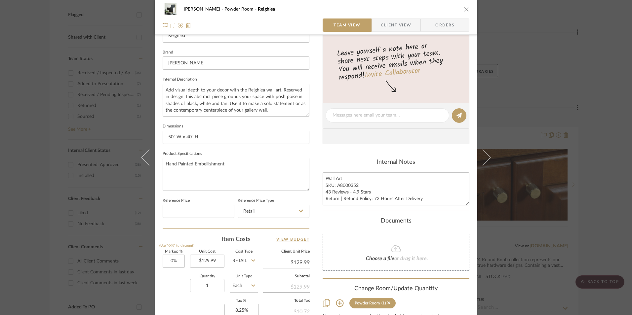
scroll to position [198, 0]
click at [608, 158] on div "[PERSON_NAME] Powder Room Reighlea Team View Client View Orders 1 / 2 Team-Faci…" at bounding box center [316, 157] width 632 height 315
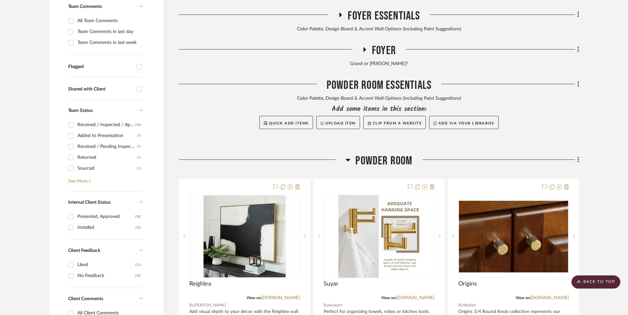
scroll to position [231, 0]
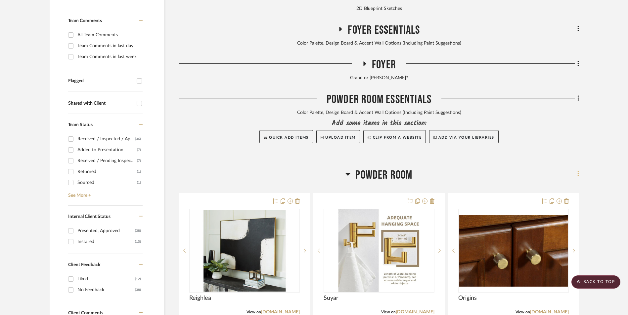
click at [576, 169] on fa-icon at bounding box center [577, 174] width 4 height 11
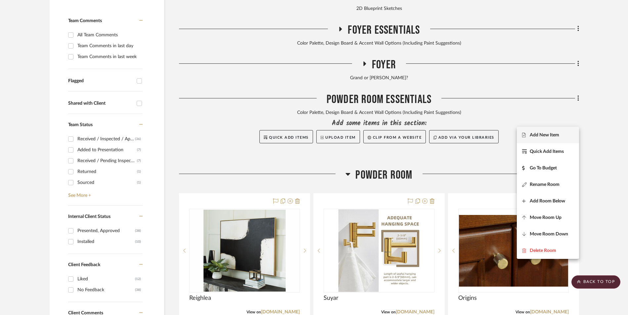
click at [542, 138] on button "Add New Item" at bounding box center [548, 135] width 62 height 17
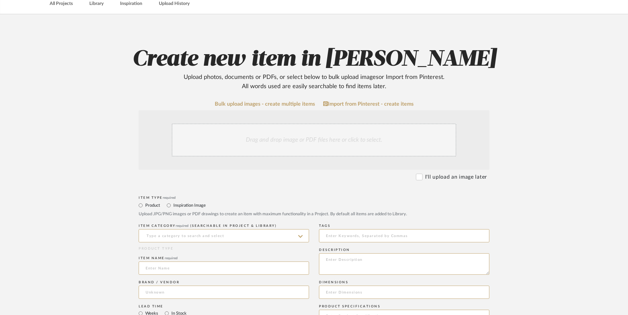
scroll to position [231, 0]
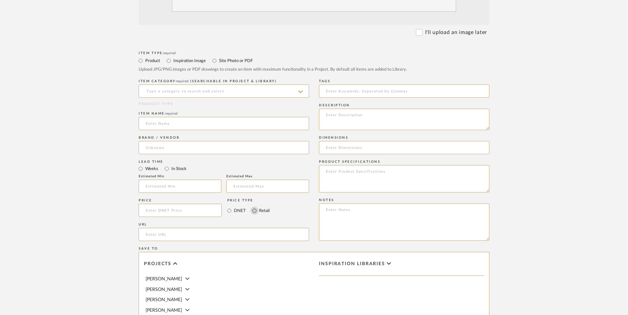
click at [255, 207] on input "Retail" at bounding box center [254, 211] width 8 height 8
radio input "true"
click at [165, 165] on input "In Stock" at bounding box center [167, 169] width 8 height 8
radio input "true"
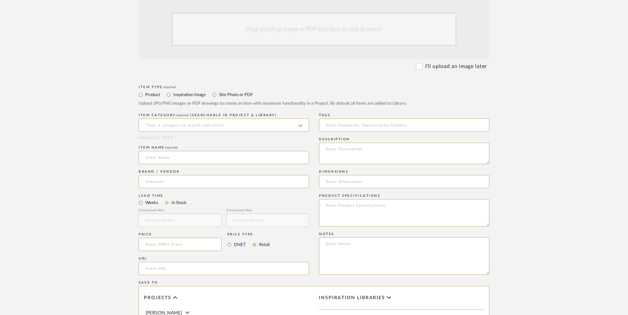
scroll to position [165, 0]
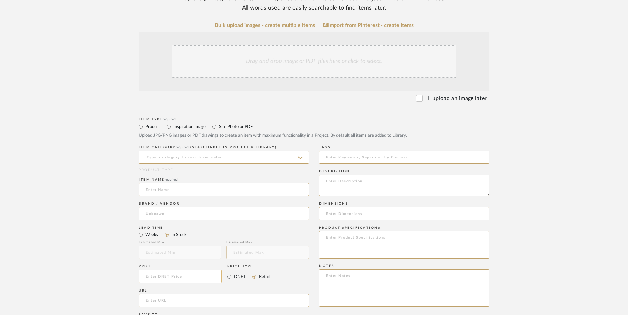
click at [174, 270] on input at bounding box center [180, 276] width 83 height 13
type input "$100.79"
drag, startPoint x: 96, startPoint y: 227, endPoint x: 143, endPoint y: 237, distance: 48.1
click at [96, 227] on upload-items "Create new item in [PERSON_NAME] Upload photos, documents or PDFs, or select be…" at bounding box center [314, 227] width 628 height 583
click at [168, 294] on input "url" at bounding box center [224, 300] width 170 height 13
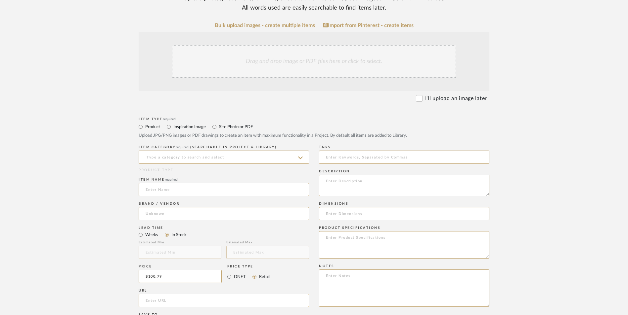
paste input "[URL][DOMAIN_NAME][PERSON_NAME]"
type input "[URL][DOMAIN_NAME][PERSON_NAME]"
drag, startPoint x: 86, startPoint y: 220, endPoint x: 190, endPoint y: 124, distance: 142.0
click at [87, 219] on upload-items "Create new item in [PERSON_NAME] Upload photos, documents or PDFs, or select be…" at bounding box center [314, 227] width 628 height 583
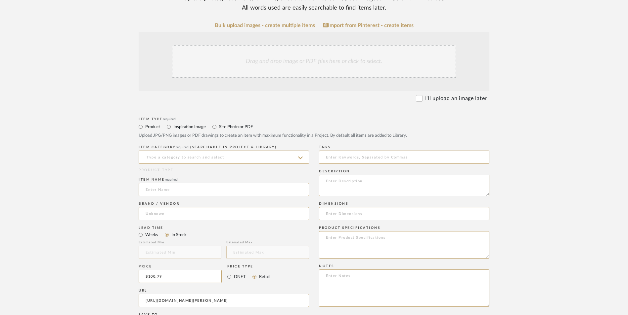
scroll to position [0, 0]
click at [194, 151] on input at bounding box center [224, 157] width 170 height 13
click at [194, 116] on div "Wall Art, Decor & Hangings" at bounding box center [224, 120] width 170 height 17
type input "Wall Art, Decor & Hangings"
click at [194, 183] on input at bounding box center [224, 189] width 170 height 13
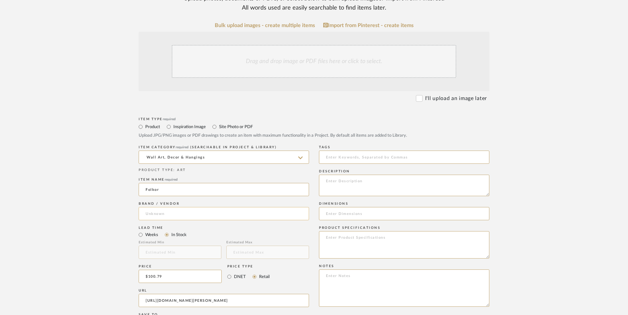
type input "Folkor"
click at [185, 207] on input at bounding box center [224, 213] width 170 height 13
click at [185, 180] on mat-option "Amazon" at bounding box center [224, 177] width 170 height 17
type input "Amazon"
click at [372, 270] on textarea at bounding box center [404, 288] width 170 height 37
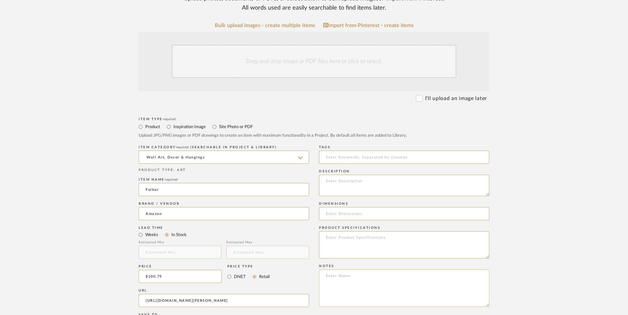
paste textarea "Option 1: ETA: SKU: Reviews - Stars Return | Refund Policy:"
drag, startPoint x: 346, startPoint y: 224, endPoint x: 306, endPoint y: 223, distance: 39.4
click at [306, 223] on div "Item Type required Product Inspiration Image Site Photo or PDF Upload JPG/PNG i…" at bounding box center [314, 309] width 351 height 386
click at [386, 270] on textarea "Canvas Framing ETA: SKU: Reviews - Stars Return | Refund Policy:" at bounding box center [404, 288] width 170 height 37
type textarea "Canvas Framing ETA: SKU: Reviews - Stars Return | Refund Policy: 30 Days From R…"
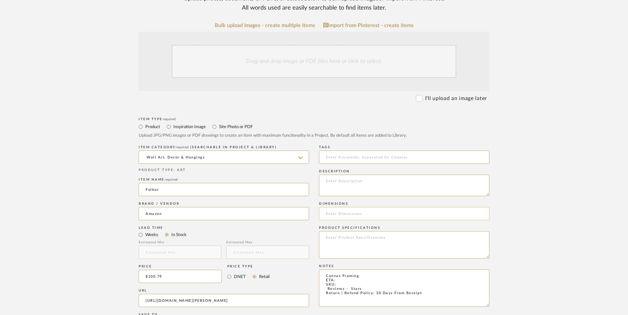
click at [345, 207] on input at bounding box center [404, 213] width 170 height 13
type input "60" L x 60" W"
click at [346, 270] on textarea "Canvas Framing ETA: SKU: Reviews - Stars Return | Refund Policy: 30 Days From R…" at bounding box center [404, 288] width 170 height 37
type textarea "Canvas Framing ETA: [DATE] SKU: Reviews - Stars Return | Refund Policy: 30 Days…"
click at [368, 231] on textarea at bounding box center [404, 244] width 170 height 27
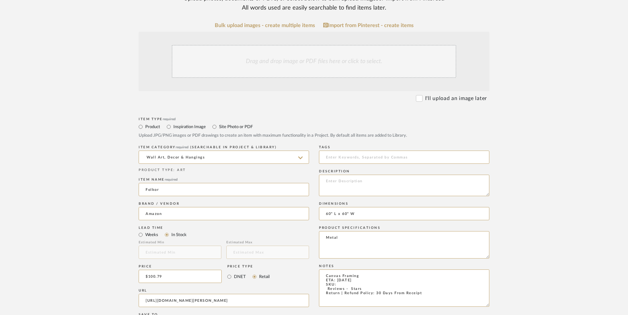
type textarea "Metal"
click at [323, 270] on textarea "Canvas Framing ETA: [DATE] SKU: Reviews - Stars Return | Refund Policy: 30 Days…" at bounding box center [404, 288] width 170 height 37
type textarea "Canvas Framing ETA: [DATE] SKU: 499 Reviews - 4.3 Stars Return | Refund Policy:…"
click at [303, 45] on div "Drag and drop image or PDF files here or click to select." at bounding box center [314, 61] width 284 height 33
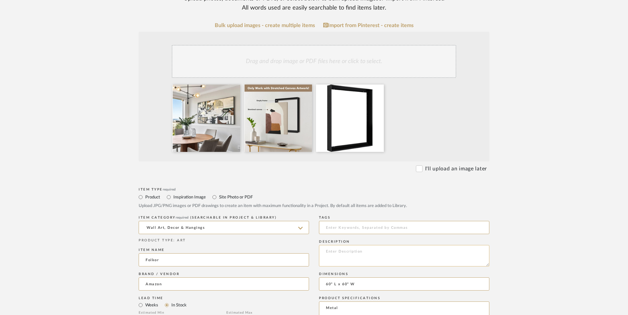
click at [364, 245] on textarea at bounding box center [404, 255] width 170 height 21
paste textarea "Designed for artwork that is printed or painted on canvas, a special framing wa…"
type textarea "Designed for artwork that is printed or painted on canvas, a special framing wa…"
click at [525, 181] on upload-items "Create new item in [PERSON_NAME] Upload photos, documents or PDFs, or select be…" at bounding box center [314, 262] width 628 height 653
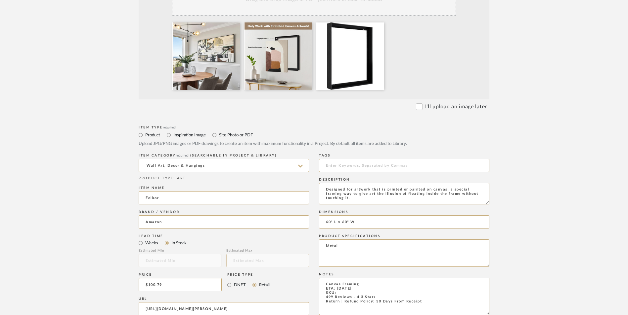
scroll to position [231, 0]
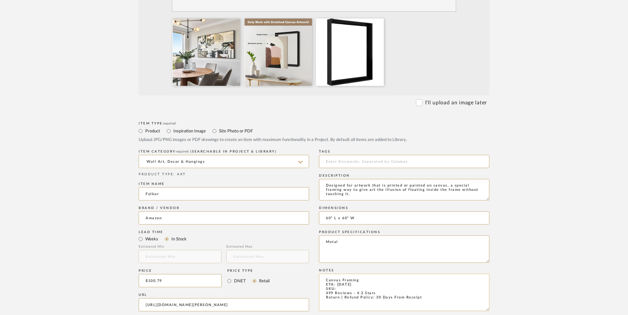
click at [342, 274] on textarea "Canvas Framing ETA: [DATE] SKU: 499 Reviews - 4.3 Stars Return | Refund Policy:…" at bounding box center [404, 292] width 170 height 37
paste textarea "B0DMT3ZSFG"
type textarea "Canvas Framing ETA: [DATE] SKU: B0DMT3ZSFG 499 Reviews - 4.3 Stars Return | Ref…"
click at [518, 197] on form "Bulk upload images - create multiple items Import from Pinterest - create items…" at bounding box center [313, 231] width 421 height 550
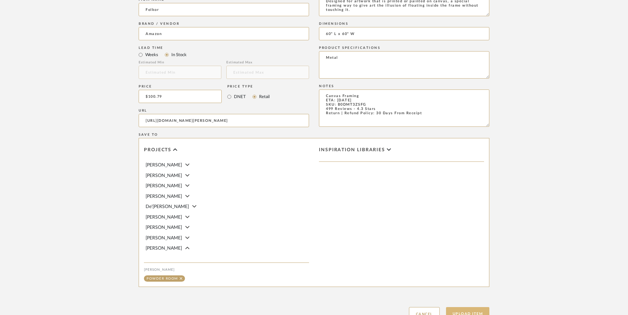
click at [469, 308] on button "Upload Item" at bounding box center [468, 315] width 44 height 14
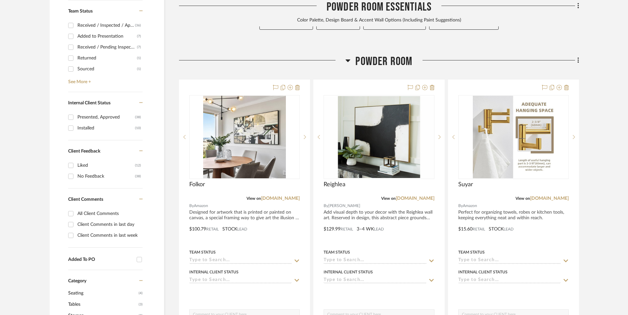
scroll to position [347, 0]
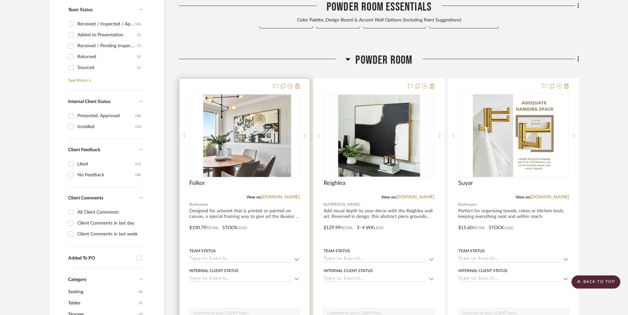
click at [230, 95] on img at bounding box center [244, 136] width 83 height 83
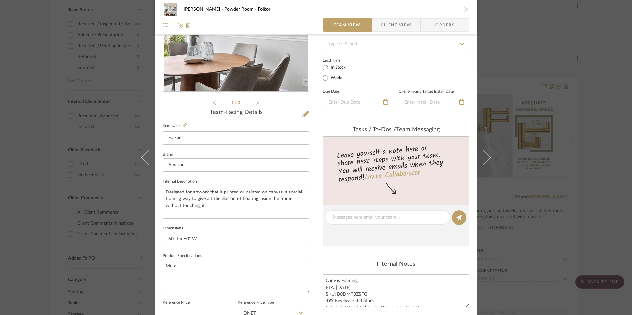
scroll to position [165, 0]
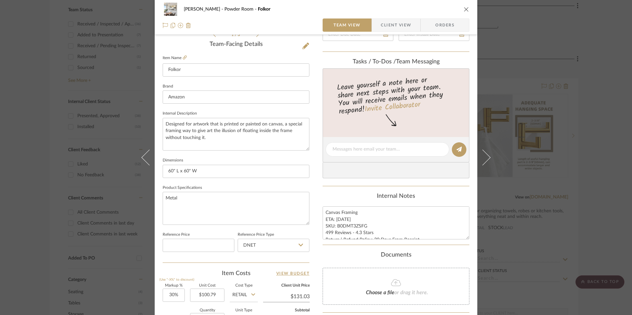
click at [576, 171] on div "[PERSON_NAME] Powder Room Folkor Team View Client View Orders 1 / 3 Team-Facing…" at bounding box center [316, 157] width 632 height 315
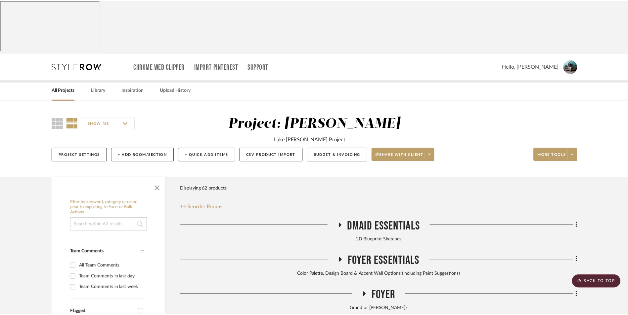
scroll to position [347, 0]
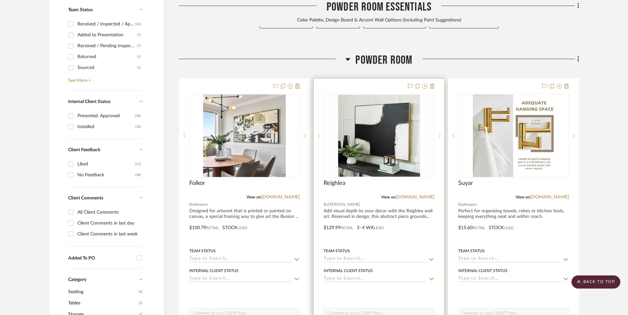
click at [383, 95] on img "0" at bounding box center [378, 136] width 109 height 82
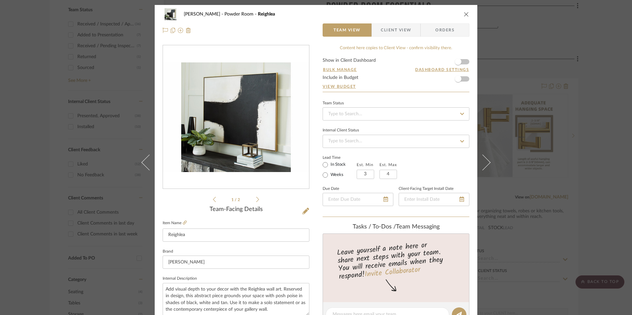
click at [257, 199] on icon at bounding box center [257, 200] width 3 height 6
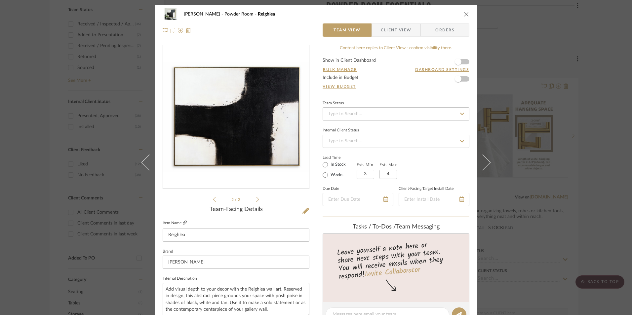
click at [184, 223] on icon at bounding box center [185, 223] width 4 height 4
drag, startPoint x: 586, startPoint y: 164, endPoint x: 487, endPoint y: 178, distance: 99.8
click at [586, 164] on div "[PERSON_NAME] Powder Room Reighlea Team View Client View Orders 2 / 2 Team-Faci…" at bounding box center [316, 157] width 632 height 315
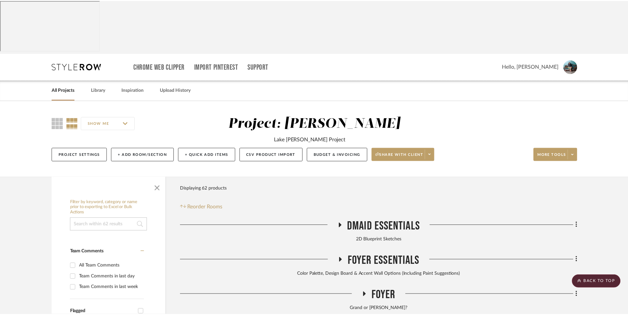
scroll to position [347, 0]
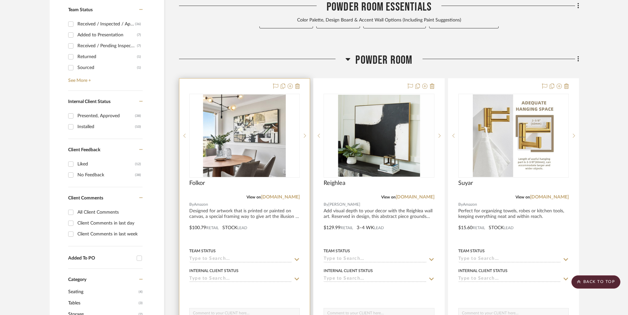
drag, startPoint x: 286, startPoint y: 144, endPoint x: 301, endPoint y: 149, distance: 16.2
click at [286, 195] on link "[DOMAIN_NAME]" at bounding box center [280, 197] width 39 height 5
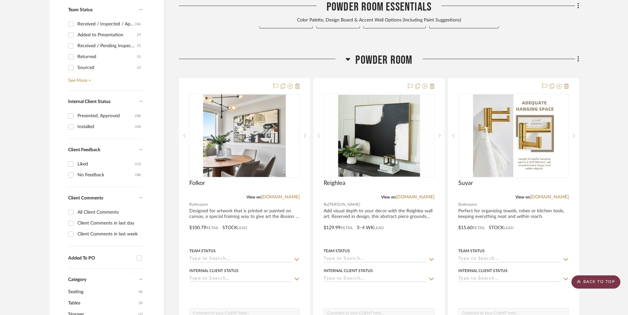
click at [604, 283] on scroll-to-top-button "BACK TO TOP" at bounding box center [595, 282] width 49 height 13
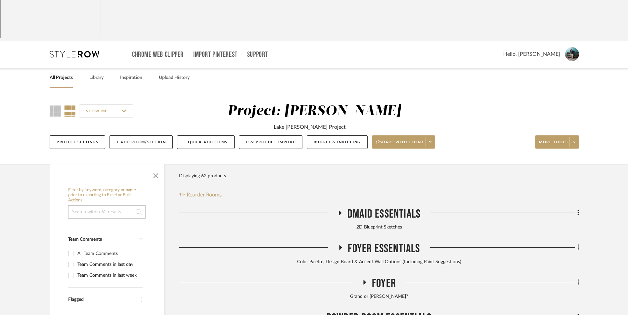
scroll to position [0, 0]
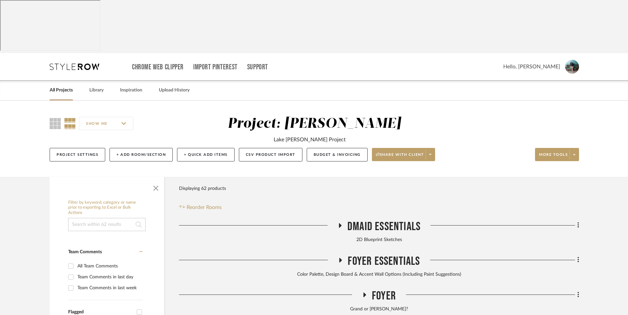
click at [61, 86] on link "All Projects" at bounding box center [61, 90] width 23 height 9
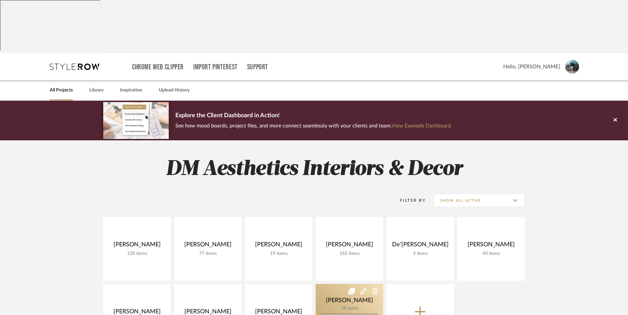
click at [351, 284] on link at bounding box center [348, 316] width 67 height 64
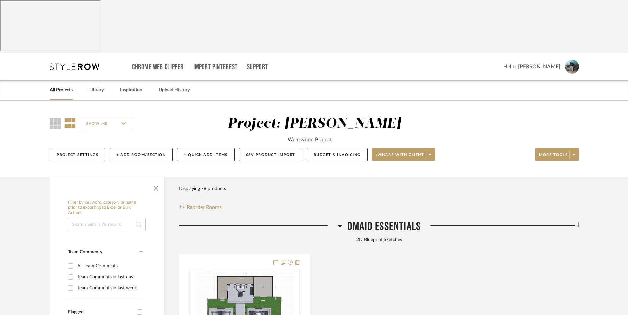
click at [344, 220] on h3 "DMAID Essentials" at bounding box center [378, 227] width 83 height 14
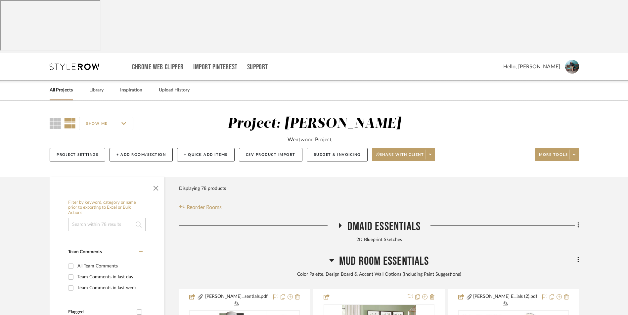
click at [332, 257] on icon at bounding box center [331, 261] width 5 height 8
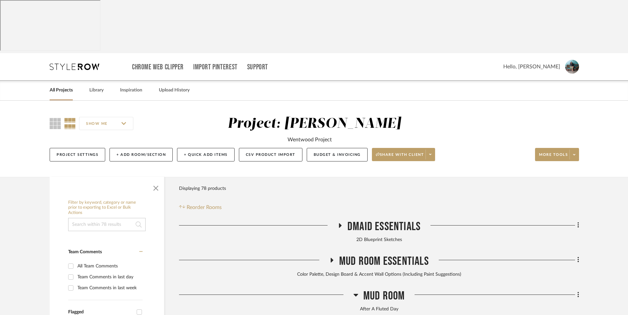
click at [356, 291] on icon at bounding box center [355, 295] width 5 height 8
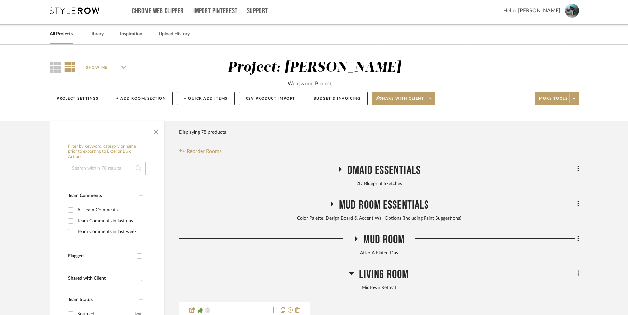
scroll to position [99, 0]
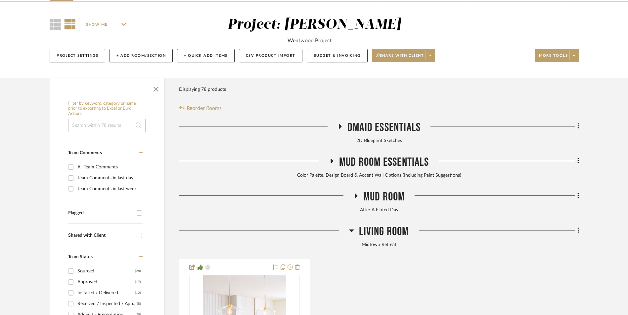
click at [352, 227] on icon at bounding box center [351, 231] width 5 height 8
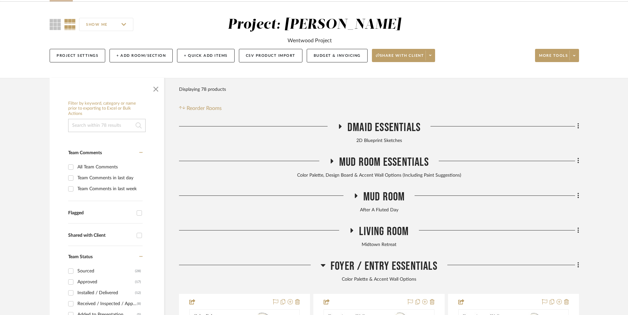
click at [325, 260] on h3 "Foyer / Entry Essentials" at bounding box center [378, 267] width 117 height 14
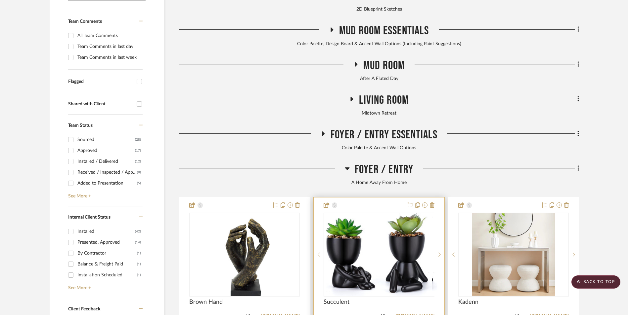
scroll to position [231, 0]
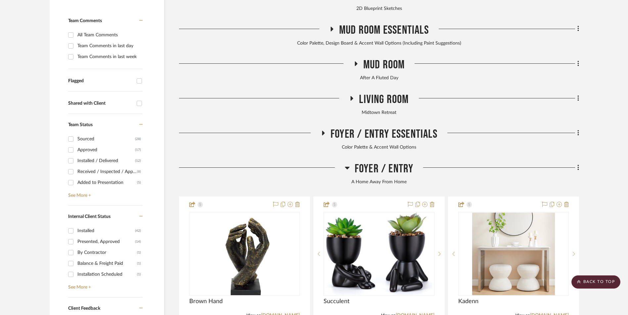
click at [346, 164] on icon at bounding box center [347, 168] width 5 height 8
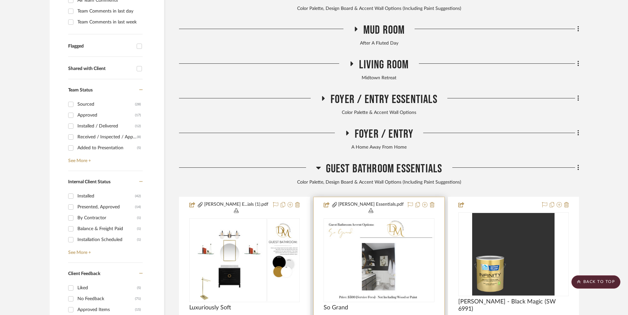
scroll to position [298, 0]
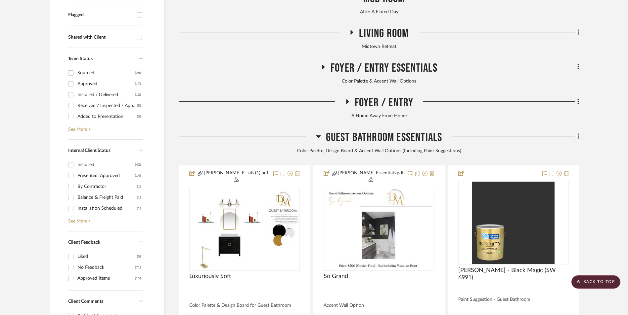
click at [317, 133] on icon at bounding box center [318, 137] width 5 height 8
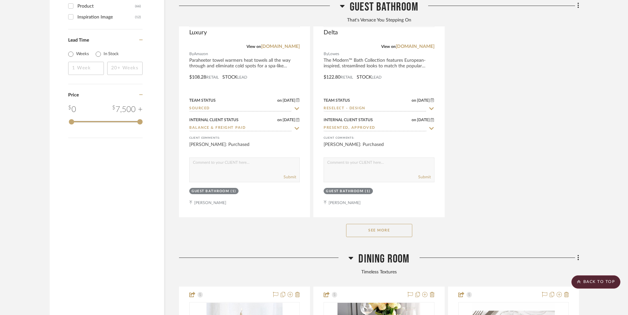
scroll to position [1157, 0]
click at [397, 224] on button "See More" at bounding box center [379, 230] width 66 height 13
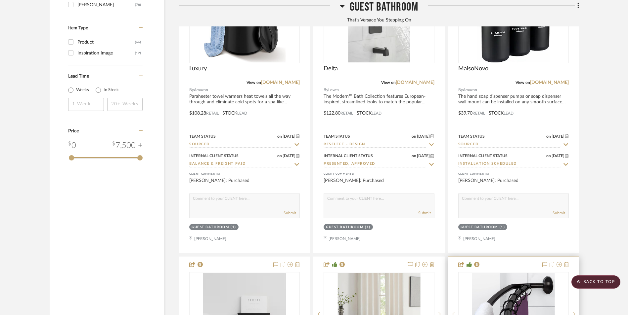
scroll to position [1190, 0]
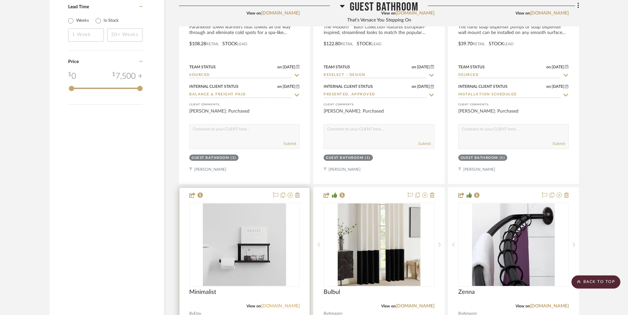
click at [294, 304] on link "[DOMAIN_NAME]" at bounding box center [280, 306] width 39 height 5
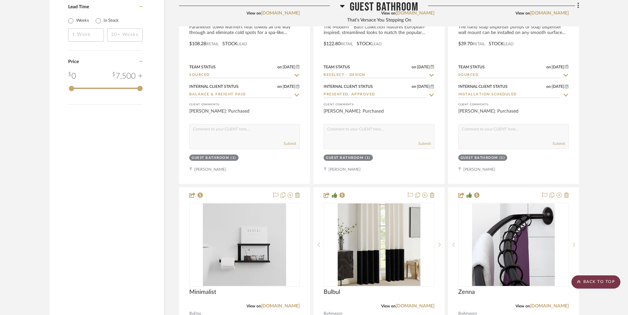
click at [587, 279] on scroll-to-top-button "BACK TO TOP" at bounding box center [595, 282] width 49 height 13
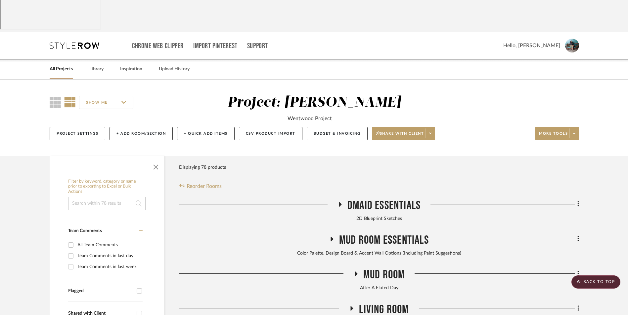
scroll to position [0, 0]
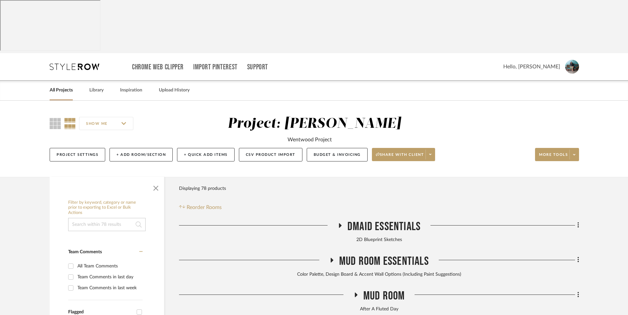
drag, startPoint x: 60, startPoint y: 37, endPoint x: 109, endPoint y: 50, distance: 50.7
click at [60, 86] on link "All Projects" at bounding box center [61, 90] width 23 height 9
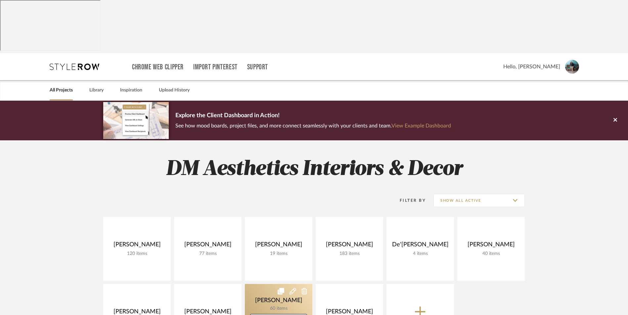
drag, startPoint x: 279, startPoint y: 250, endPoint x: 305, endPoint y: 255, distance: 25.9
click at [279, 284] on link at bounding box center [278, 316] width 67 height 64
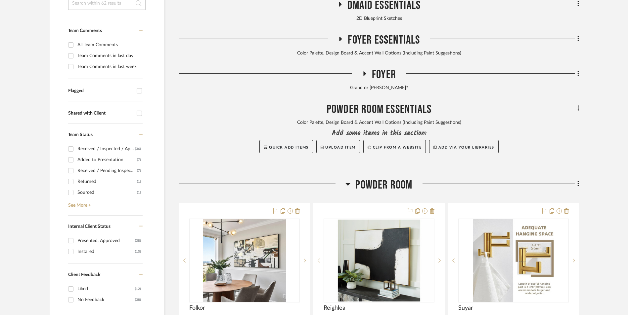
scroll to position [231, 0]
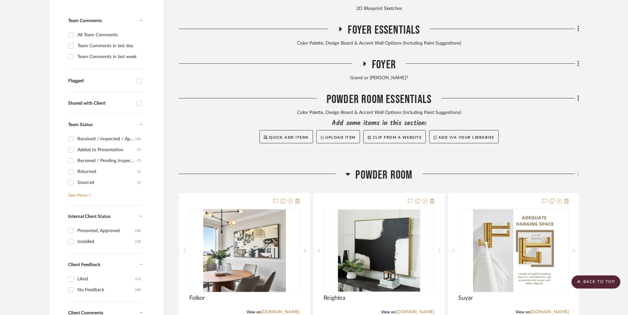
click at [578, 171] on icon at bounding box center [577, 174] width 1 height 6
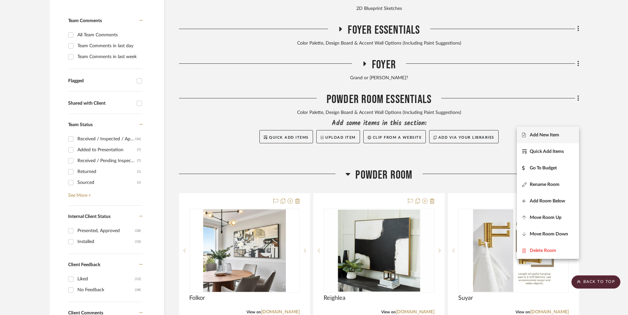
click at [553, 141] on button "Add New Item" at bounding box center [548, 135] width 62 height 17
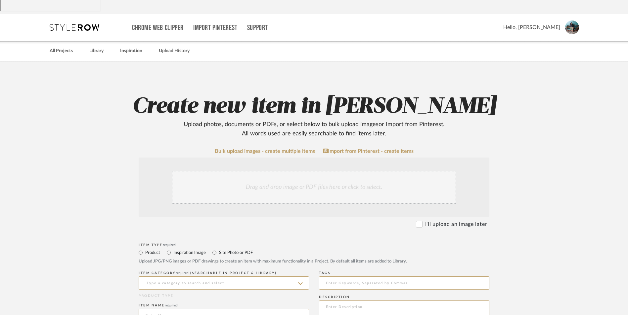
scroll to position [165, 0]
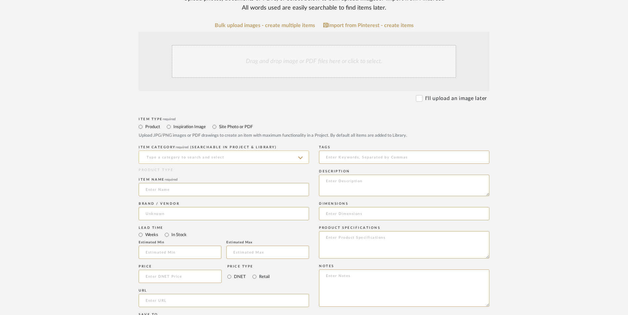
click at [209, 151] on input at bounding box center [224, 157] width 170 height 13
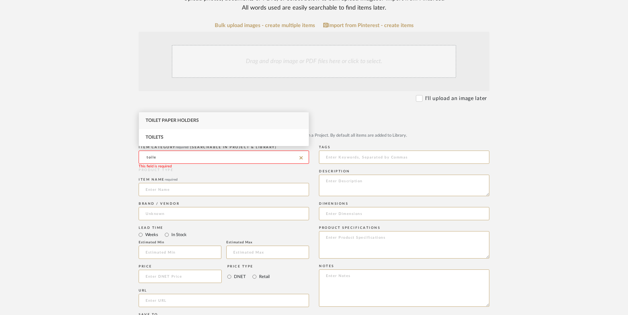
click at [204, 120] on div "Toilet Paper Holders" at bounding box center [224, 120] width 170 height 17
type input "Toilet Paper Holders"
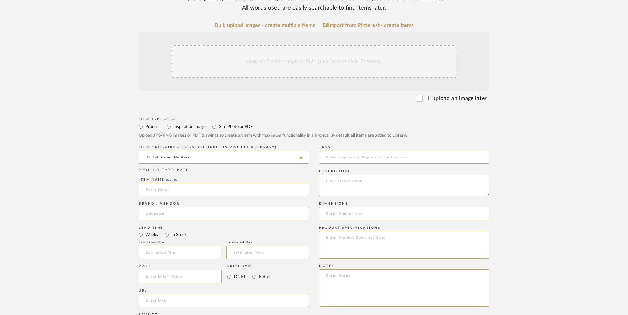
click at [180, 183] on input at bounding box center [224, 189] width 170 height 13
type input "[GEOGRAPHIC_DATA]"
click at [177, 207] on input at bounding box center [224, 213] width 170 height 13
click at [173, 181] on mat-option "Wayfair" at bounding box center [224, 177] width 170 height 17
type input "Wayfair"
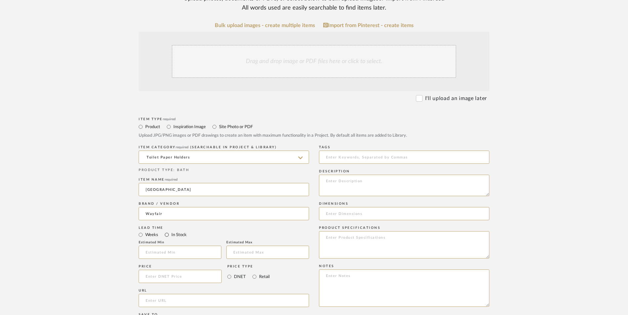
click at [167, 231] on input "In Stock" at bounding box center [167, 235] width 8 height 8
radio input "true"
click at [253, 273] on input "Retail" at bounding box center [254, 277] width 8 height 8
radio input "true"
click at [190, 270] on input at bounding box center [180, 276] width 83 height 13
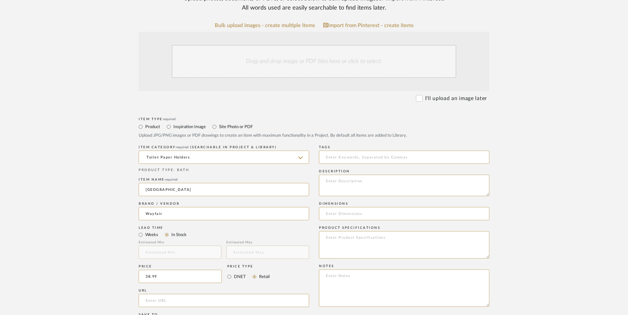
type input "$38.99"
click at [115, 207] on form "Bulk upload images - create multiple items Import from Pinterest - create items…" at bounding box center [313, 261] width 421 height 479
click at [177, 294] on input "url" at bounding box center [224, 300] width 170 height 13
paste input "[URL][DOMAIN_NAME]"
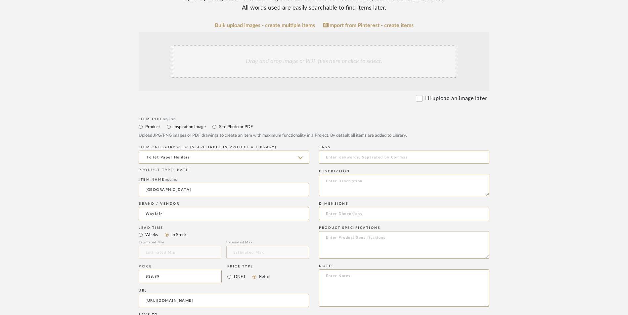
type input "[URL][DOMAIN_NAME]"
click at [65, 182] on upload-items "Create new item in [PERSON_NAME] Upload photos, documents or PDFs, or select be…" at bounding box center [314, 227] width 628 height 583
click at [335, 270] on textarea at bounding box center [404, 288] width 170 height 37
paste textarea "Option 1: ETA: SKU: Reviews - Stars Return | Refund Policy:"
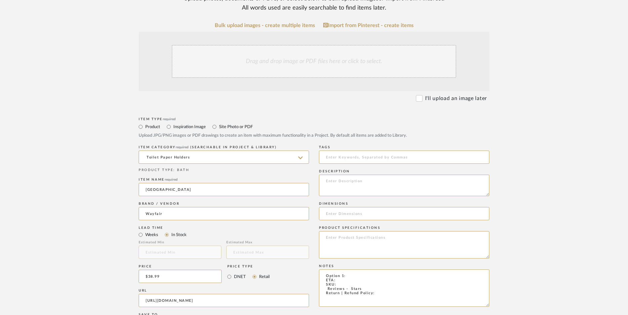
click at [306, 222] on div "Item Type required Product Inspiration Image Site Photo or PDF Upload JPG/PNG i…" at bounding box center [314, 309] width 351 height 386
click at [383, 270] on textarea "Toilet Paper Holder - Select: ETA: SKU: Reviews - Stars Return | Refund Policy:" at bounding box center [404, 288] width 170 height 37
click at [323, 270] on textarea "Toilet Paper Holder - Select: ETA: SKU: Reviews - Stars Return | Refund Policy:…" at bounding box center [404, 288] width 170 height 37
click at [347, 270] on textarea "Toilet Paper Holder - Select: ETA: SKU: 27 Reviews - 4.6 Stars Return | Refund …" at bounding box center [404, 288] width 170 height 37
paste textarea "DANX1285"
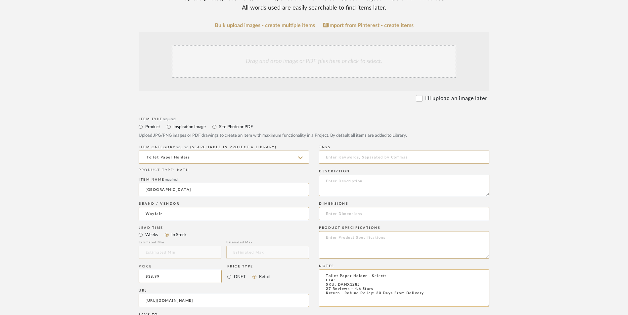
click at [392, 270] on textarea "Toilet Paper Holder - Select: ETA: SKU: DANX1285 27 Reviews - 4.6 Stars Return …" at bounding box center [404, 288] width 170 height 37
click at [336, 270] on textarea "Toilet Paper Holder - Select: Black | Gold ETA: SKU: DANX1285 27 Reviews - 4.6 …" at bounding box center [404, 288] width 170 height 37
type textarea "Toilet Paper Holder - Select: Black | Gold ETA: [DATE] SKU: DANX1285 27 Reviews…"
click at [359, 175] on textarea at bounding box center [404, 185] width 170 height 21
paste textarea "Toilet Paper Holder with Shelves: The spacious space on the toilet paper holder…"
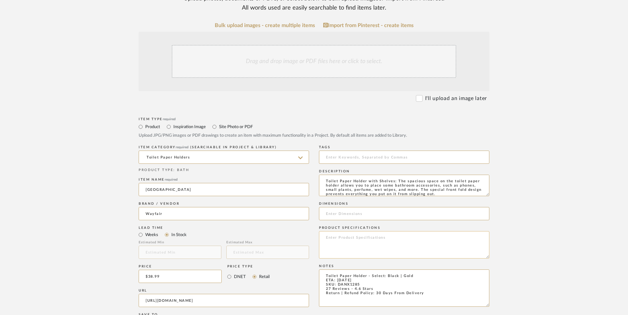
scroll to position [0, 0]
type textarea "Toilet Paper Holder with Shelves: The spacious space on the toilet paper holder…"
click at [285, 45] on div "Drag and drop image or PDF files here or click to select." at bounding box center [314, 61] width 284 height 33
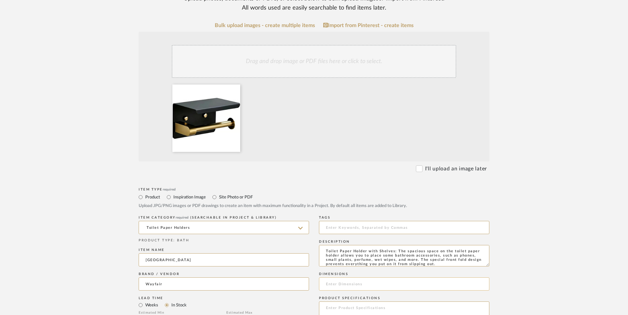
click at [355, 278] on input at bounding box center [404, 284] width 170 height 13
paste input "3.8'' H X 5.4'' W X 3.9'' D"
type input "3.8'' H X 5.4'' W X 3.9'' D"
drag, startPoint x: 369, startPoint y: 251, endPoint x: 378, endPoint y: 262, distance: 13.8
click at [369, 302] on textarea at bounding box center [404, 315] width 170 height 27
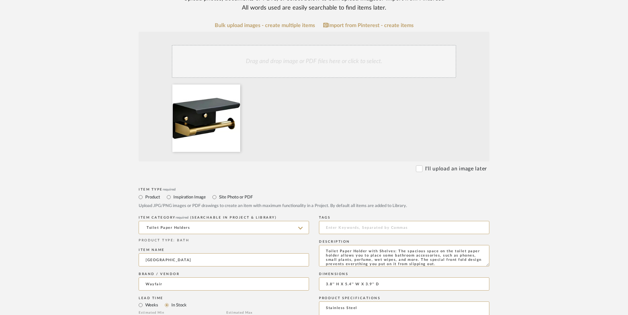
type textarea "Stainless Steel"
click at [554, 172] on upload-items "Create new item in [PERSON_NAME] Upload photos, documents or PDFs, or select be…" at bounding box center [314, 262] width 628 height 653
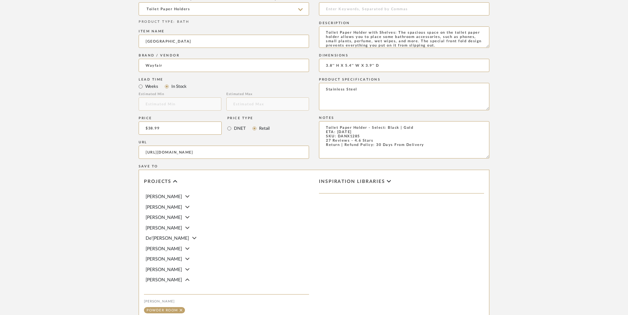
scroll to position [416, 0]
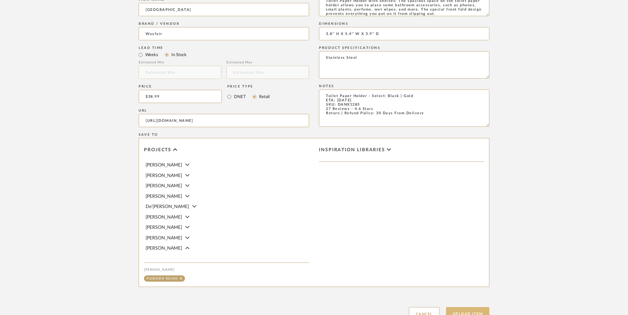
click at [464, 308] on button "Upload Item" at bounding box center [468, 315] width 44 height 14
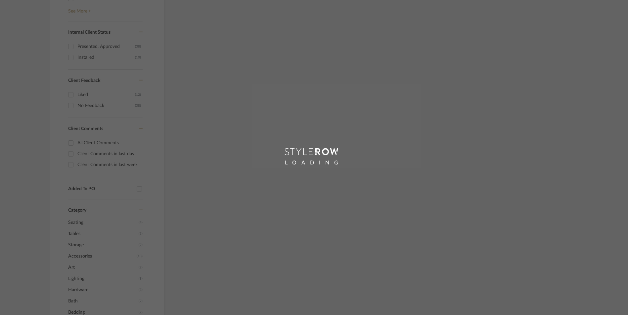
scroll to position [320, 0]
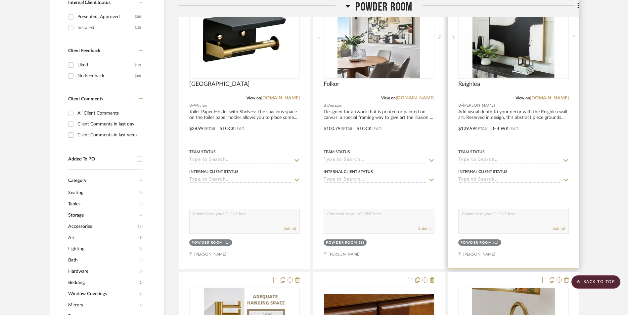
scroll to position [578, 0]
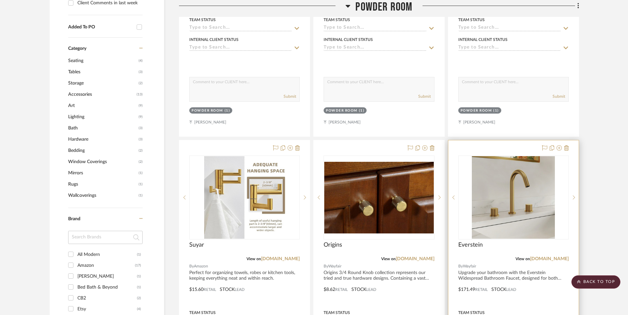
click at [529, 172] on img at bounding box center [513, 197] width 83 height 83
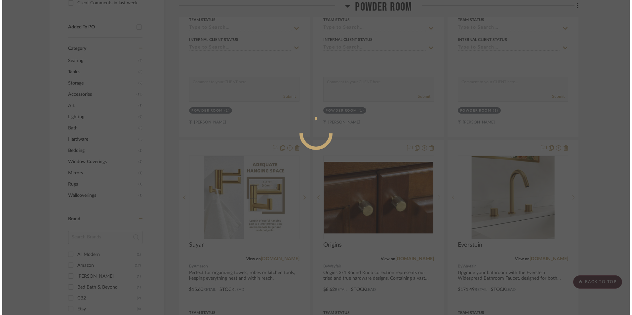
scroll to position [0, 0]
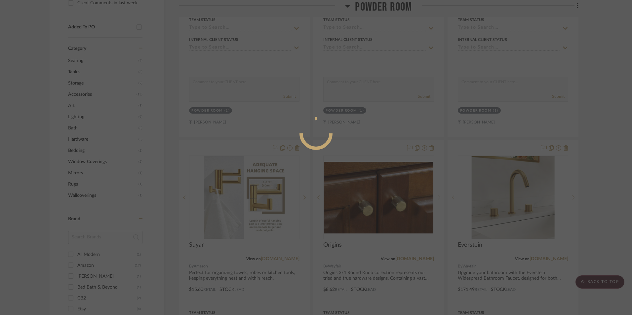
click at [583, 97] on div at bounding box center [316, 157] width 632 height 315
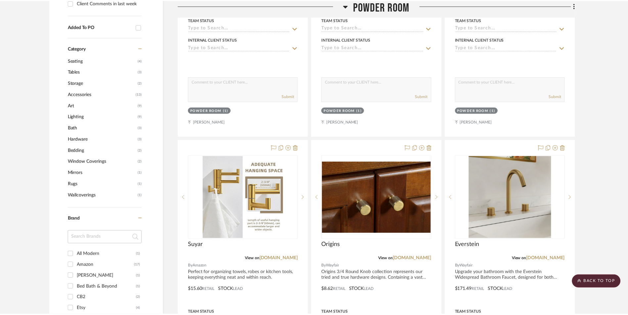
scroll to position [578, 0]
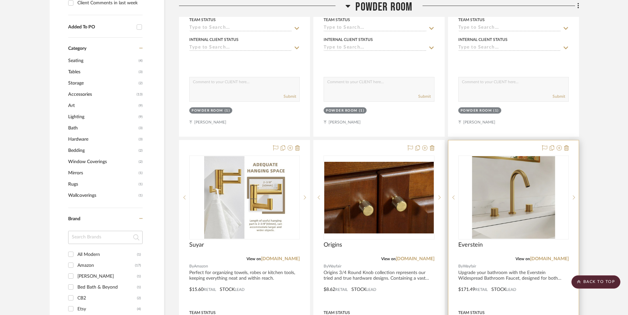
click at [504, 176] on img "0" at bounding box center [513, 197] width 83 height 83
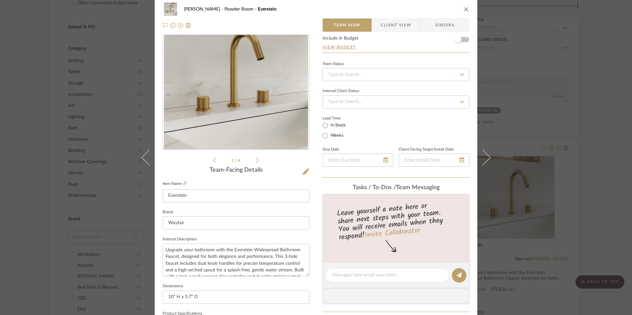
scroll to position [132, 0]
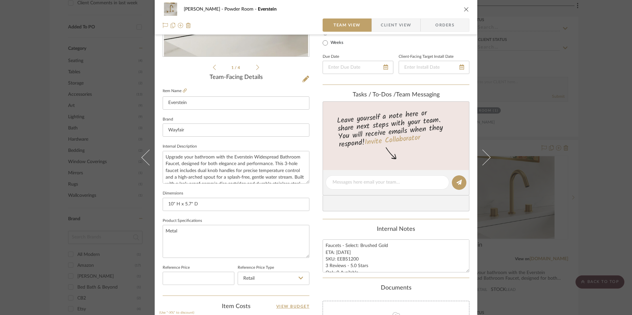
click at [583, 123] on div "[PERSON_NAME] Powder Room Everstein Team View Client View Orders 1 / 4 Team-Fac…" at bounding box center [316, 157] width 632 height 315
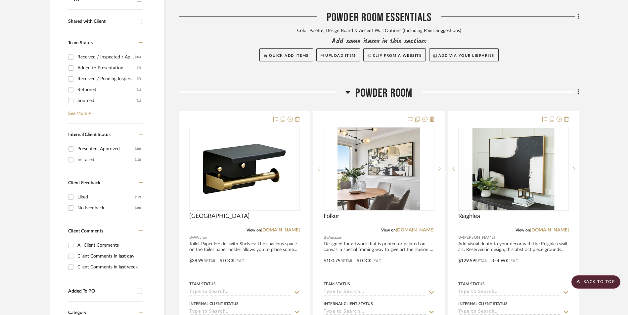
scroll to position [214, 0]
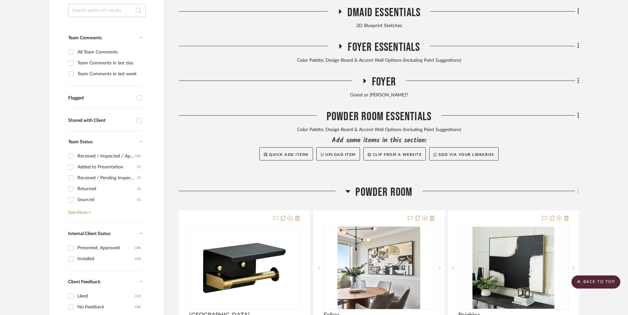
click at [577, 188] on icon at bounding box center [578, 191] width 2 height 7
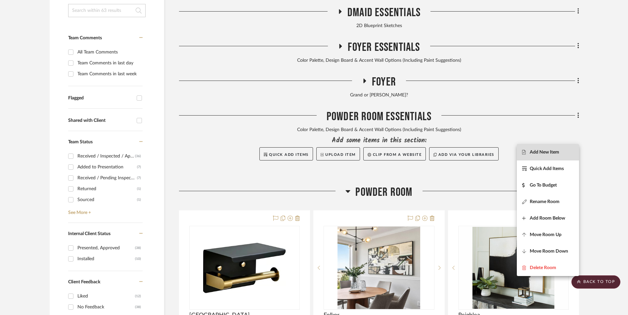
click at [552, 151] on span "Add New Item" at bounding box center [543, 153] width 29 height 6
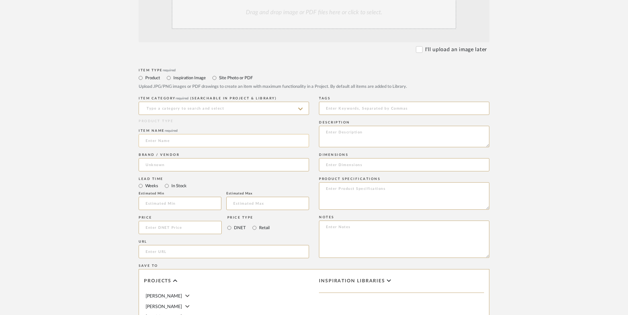
click at [202, 134] on input at bounding box center [224, 140] width 170 height 13
type input "Decorators"
click at [191, 158] on input at bounding box center [224, 164] width 170 height 13
type input "Home Depot"
click at [184, 126] on mat-option "Home Depot" at bounding box center [224, 128] width 170 height 17
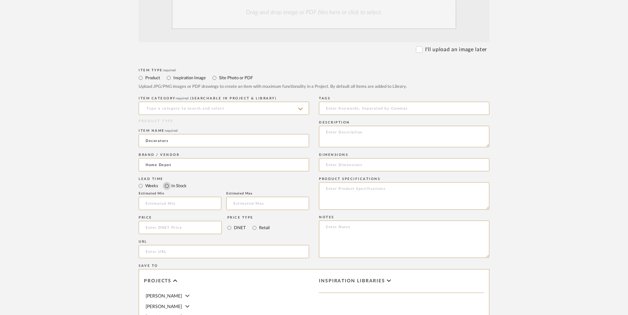
click at [166, 182] on input "In Stock" at bounding box center [167, 186] width 8 height 8
radio input "true"
click at [255, 224] on input "Retail" at bounding box center [254, 228] width 8 height 8
radio input "true"
click at [198, 221] on input at bounding box center [180, 227] width 83 height 13
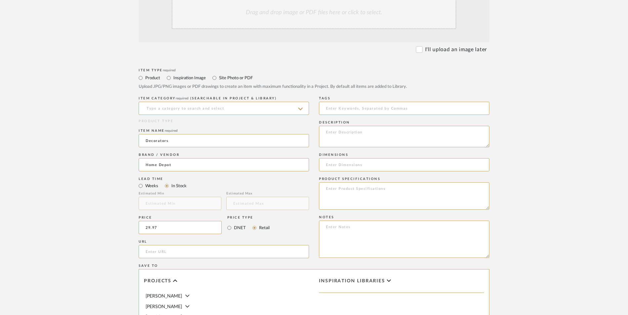
type input "$29.97"
click at [68, 192] on upload-items "Create new item in [PERSON_NAME] Upload photos, documents or PDFs, or select be…" at bounding box center [314, 178] width 628 height 583
click at [143, 245] on input "url" at bounding box center [224, 251] width 170 height 13
paste input "[URL][DOMAIN_NAME][PERSON_NAME]"
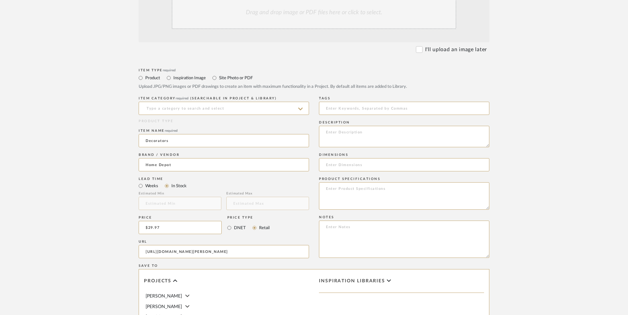
type input "[URL][DOMAIN_NAME][PERSON_NAME]"
drag, startPoint x: 88, startPoint y: 165, endPoint x: 124, endPoint y: 132, distance: 49.6
click at [92, 160] on upload-items "Create new item in [PERSON_NAME] Upload photos, documents or PDFs, or select be…" at bounding box center [314, 178] width 628 height 583
click at [165, 134] on input "Decorators" at bounding box center [224, 140] width 170 height 13
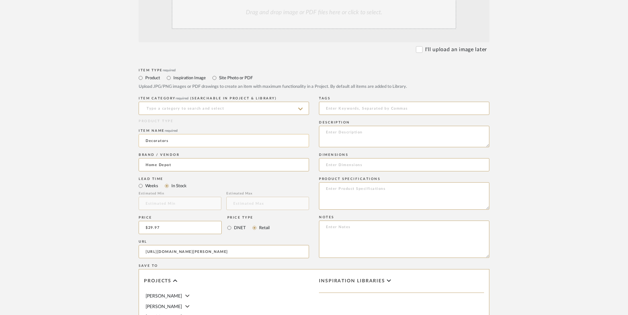
click at [165, 134] on input "Decorators" at bounding box center [224, 140] width 170 height 13
type input "[PERSON_NAME]"
click at [178, 102] on input at bounding box center [224, 108] width 170 height 13
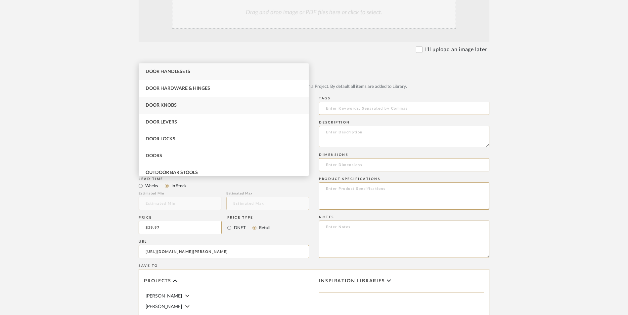
click at [178, 110] on div "Door Knobs" at bounding box center [224, 105] width 170 height 17
type input "Door Knobs"
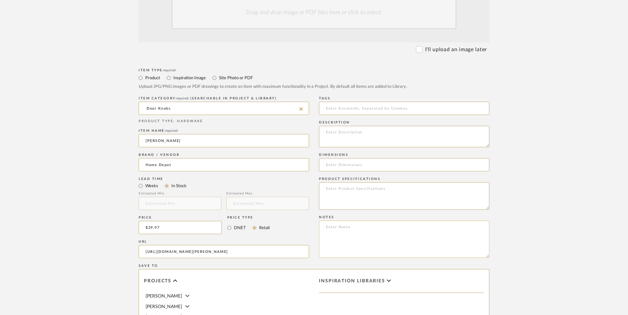
click at [366, 221] on textarea at bounding box center [404, 239] width 170 height 37
paste textarea "Option 1: ETA: SKU: Reviews - Stars Return | Refund Policy:"
drag, startPoint x: 350, startPoint y: 173, endPoint x: 294, endPoint y: 173, distance: 55.9
click at [294, 173] on div "Item Type required Product Inspiration Image Site Photo or PDF Upload JPG/PNG i…" at bounding box center [314, 260] width 351 height 386
click at [374, 221] on textarea "Door Knob - Select: ETA: SKU: Reviews - Stars Return | Refund Policy: 90 Days F…" at bounding box center [404, 239] width 170 height 37
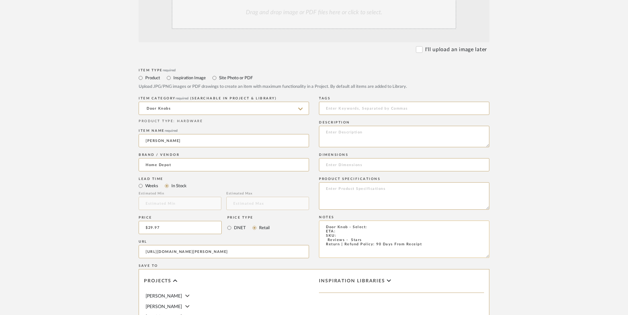
click at [325, 221] on textarea "Door Knob - Select: ETA: SKU: Reviews - Stars Return | Refund Policy: 90 Days F…" at bounding box center [404, 239] width 170 height 37
click at [345, 221] on textarea "Door Knob - Select: ETA: SKU: 19 Reviews - 4.8 Stars Return | Refund Policy: 90…" at bounding box center [404, 239] width 170 height 37
paste textarea "330250524"
click at [355, 221] on textarea "Door Knob - Select: ETA: SKU: 330250524 19 Reviews - 4.8 Stars Return | Refund …" at bounding box center [404, 239] width 170 height 37
click at [374, 221] on textarea "Door Knob - Select: ETA: Pick Up Available (Multiple Stores) SKU: 330250524 19 …" at bounding box center [404, 239] width 170 height 37
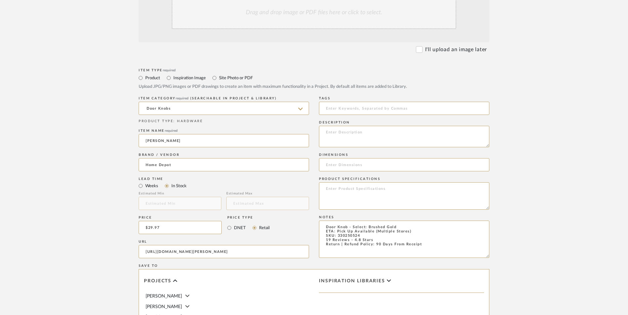
type textarea "Door Knob - Select: Brushed Gold ETA: Pick Up Available (Multiple Stores) SKU: …"
click at [335, 158] on input at bounding box center [404, 164] width 170 height 13
type input "2.57" H x"
click at [367, 126] on textarea at bounding box center [404, 136] width 170 height 21
paste textarea "Add a touch of luxury to your home with the [PERSON_NAME] Brushed Gold Privacy …"
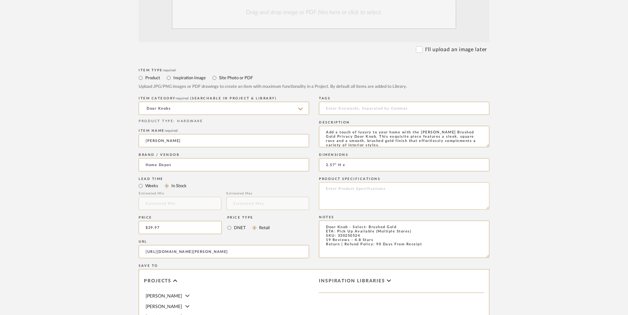
scroll to position [0, 0]
type textarea "Add a touch of luxury to your home with the [PERSON_NAME] Brushed Gold Privacy …"
click at [365, 158] on input "2.57" H x" at bounding box center [404, 164] width 170 height 13
type input "2.57" H x 2.57" L x 6.50" D"
click at [360, 183] on textarea at bounding box center [404, 196] width 170 height 27
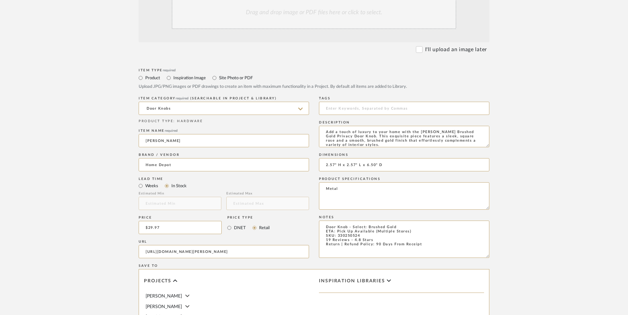
type textarea "Metal"
click at [534, 168] on upload-items "Create new item in [PERSON_NAME] Upload photos, documents or PDFs, or select be…" at bounding box center [314, 178] width 628 height 583
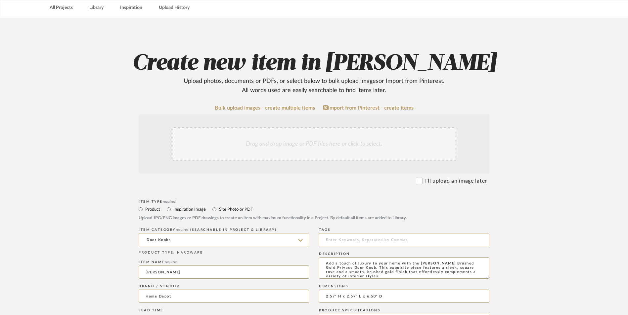
scroll to position [82, 0]
click at [286, 128] on div "Drag and drop image or PDF files here or click to select." at bounding box center [314, 144] width 284 height 33
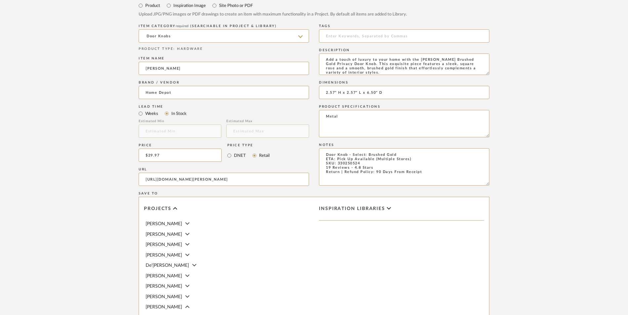
scroll to position [416, 0]
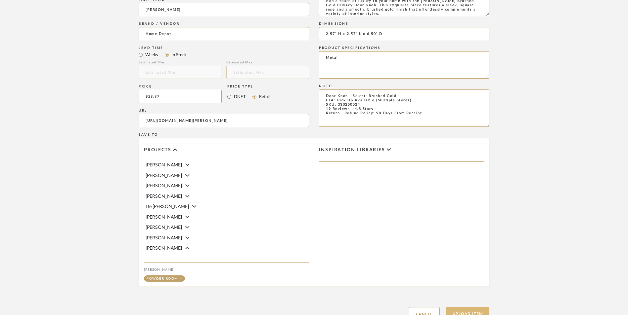
click at [465, 308] on button "Upload Item" at bounding box center [468, 315] width 44 height 14
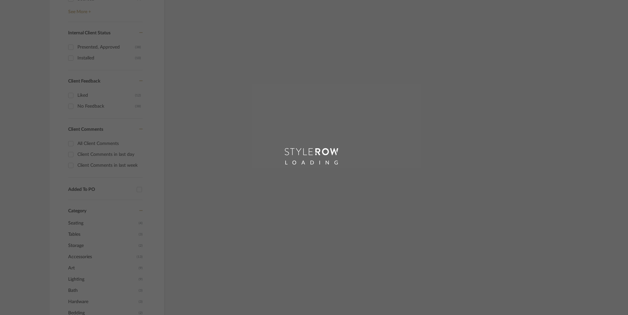
scroll to position [333, 0]
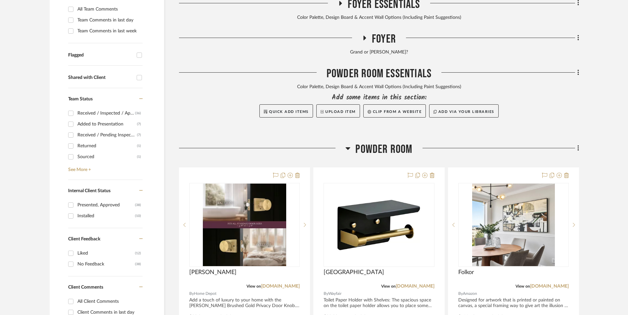
scroll to position [347, 0]
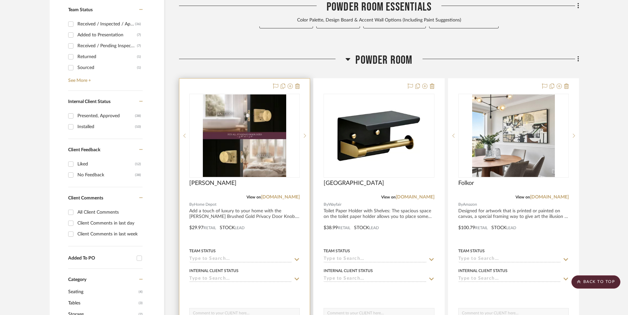
click at [238, 95] on img at bounding box center [244, 136] width 83 height 83
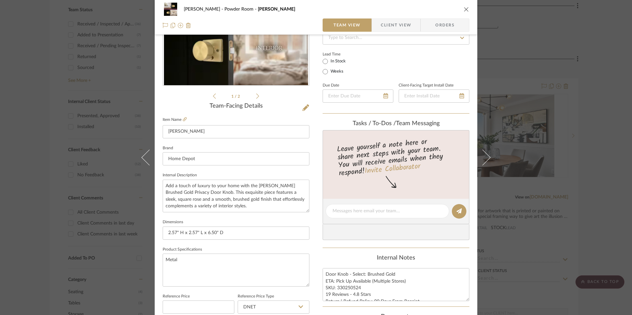
scroll to position [198, 0]
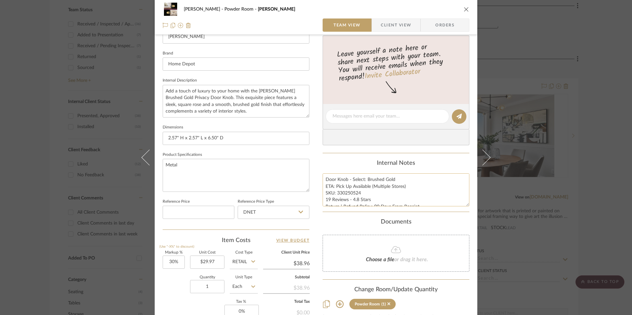
click at [361, 193] on textarea "Door Knob - Select: Brushed Gold ETA: Pick Up Available (Multiple Stores) SKU: …" at bounding box center [396, 190] width 147 height 33
drag, startPoint x: 358, startPoint y: 193, endPoint x: 335, endPoint y: 193, distance: 23.5
click at [335, 193] on textarea "Door Knob - Select: Brushed Gold ETA: Pick Up Available (Multiple Stores) SKU: …" at bounding box center [396, 190] width 147 height 33
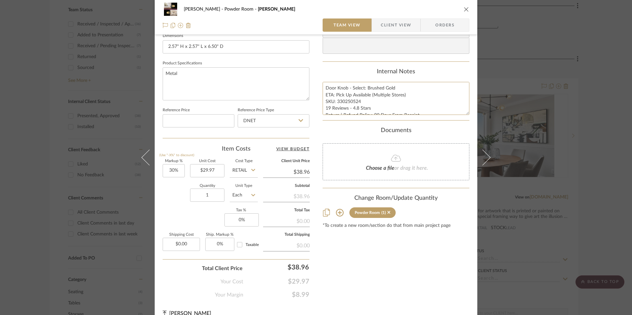
scroll to position [300, 0]
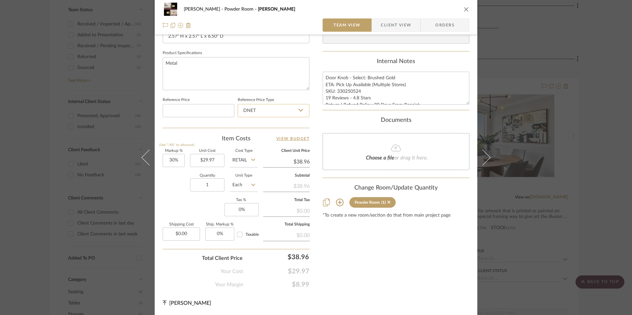
click at [272, 109] on input "DNET" at bounding box center [274, 110] width 72 height 13
click at [264, 139] on div "Retail" at bounding box center [277, 144] width 82 height 17
type input "Retail"
type input "30"
click at [178, 159] on input "30" at bounding box center [174, 160] width 22 height 13
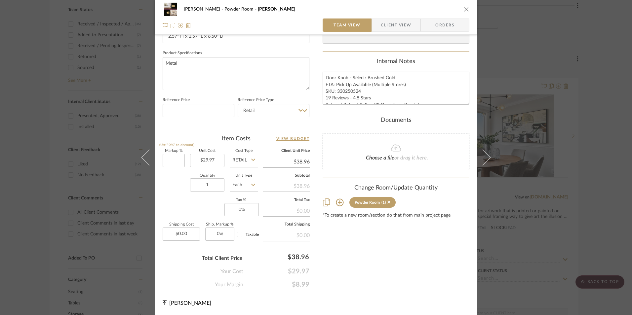
click at [176, 196] on div "Quantity 1 Unit Type Each" at bounding box center [210, 185] width 95 height 23
type input "0%"
type input "$29.97"
click at [227, 212] on input "0" at bounding box center [242, 209] width 34 height 13
type input "8.25%"
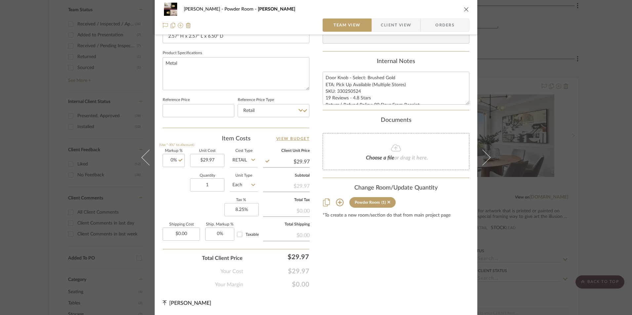
click at [383, 258] on div "Content here copies to Client View - confirm visibility there. Show in Client D…" at bounding box center [396, 17] width 147 height 544
click at [436, 26] on span "Orders" at bounding box center [445, 25] width 34 height 13
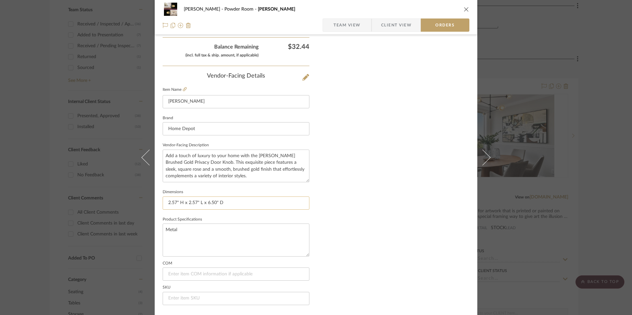
scroll to position [388, 0]
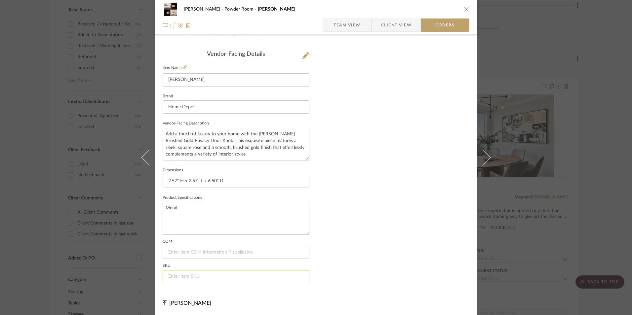
click at [199, 278] on input at bounding box center [236, 276] width 147 height 13
paste input "330250524"
type input "330250524"
click at [356, 26] on span "Team View" at bounding box center [347, 25] width 27 height 13
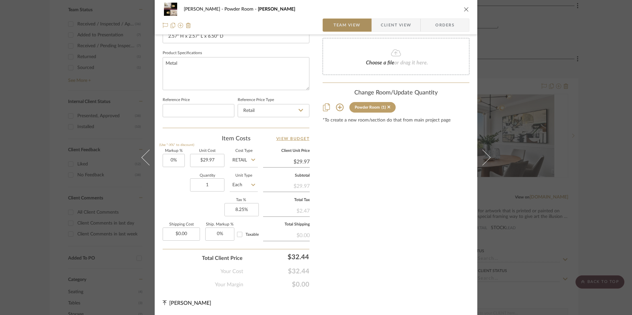
scroll to position [300, 0]
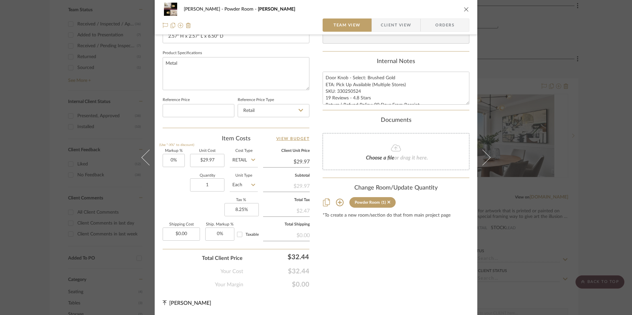
click at [464, 11] on icon "close" at bounding box center [466, 9] width 5 height 5
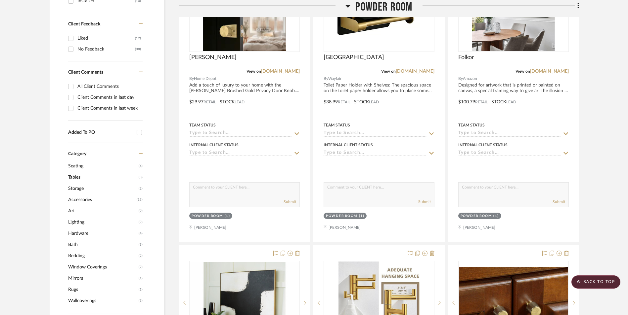
scroll to position [446, 0]
